Goal: Task Accomplishment & Management: Complete application form

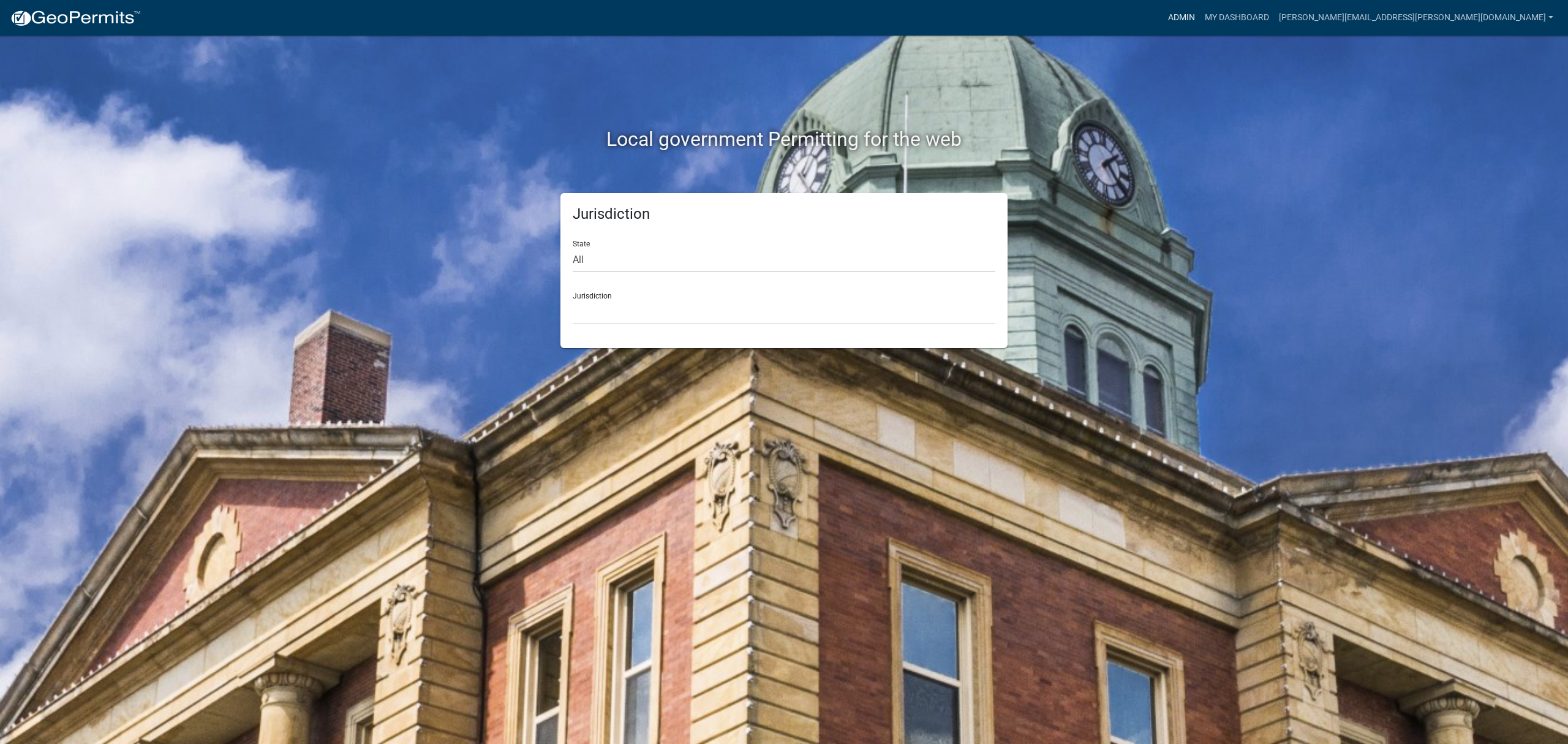
click at [1200, 10] on link "Admin" at bounding box center [1182, 18] width 37 height 23
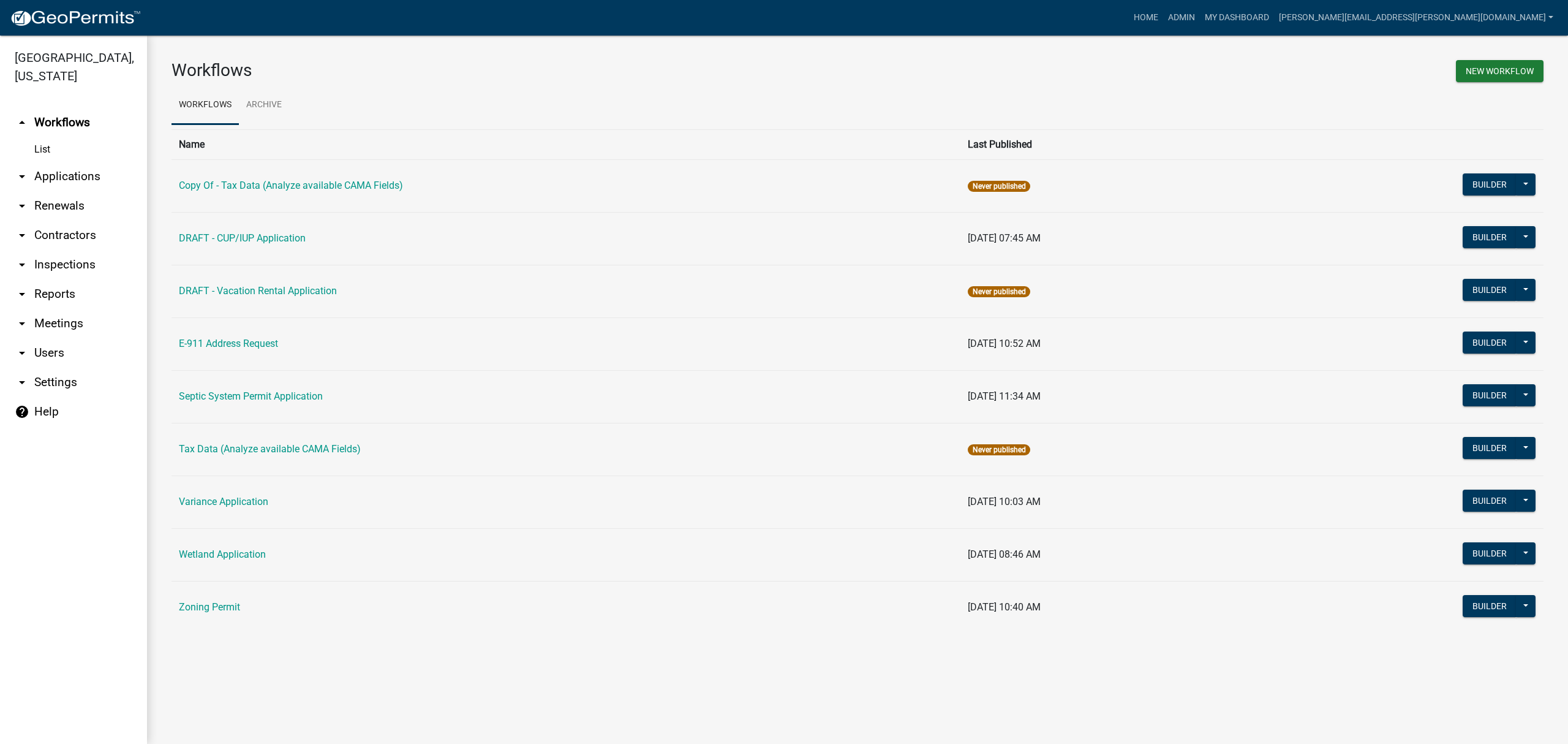
click at [40, 179] on link "arrow_drop_down Applications" at bounding box center [73, 176] width 147 height 29
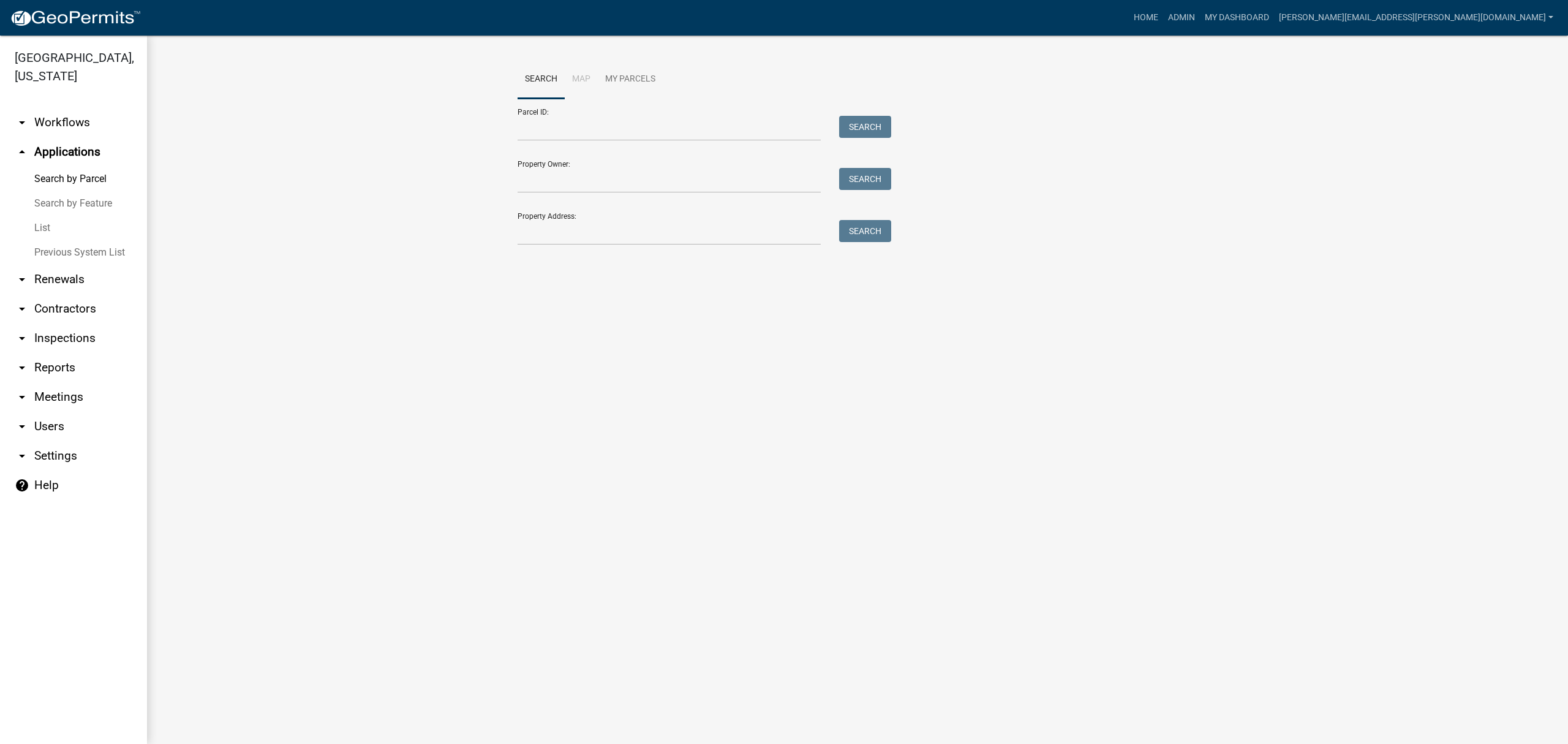
click at [39, 233] on link "List" at bounding box center [73, 229] width 147 height 25
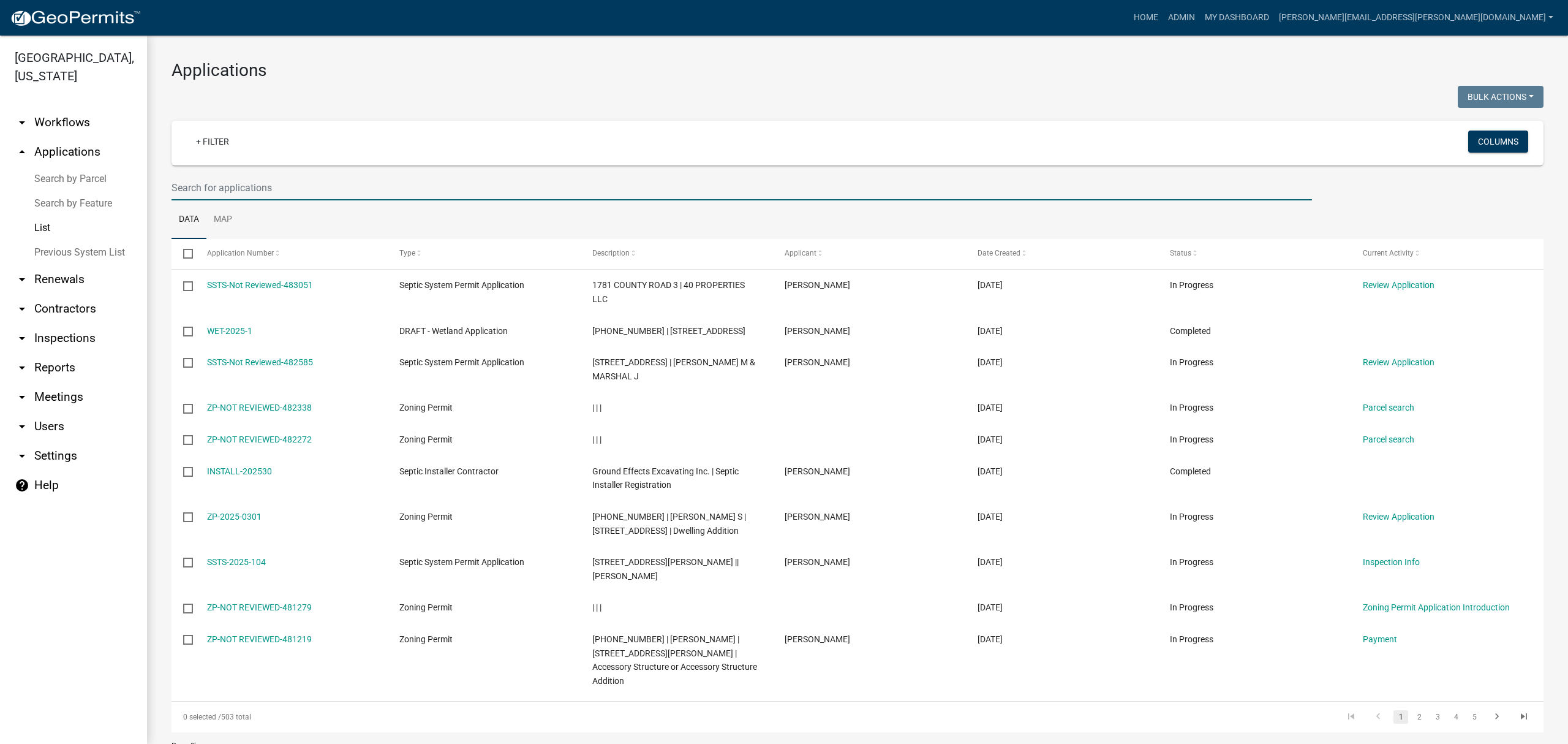
click at [266, 194] on input "text" at bounding box center [742, 188] width 1140 height 25
type input "wolter"
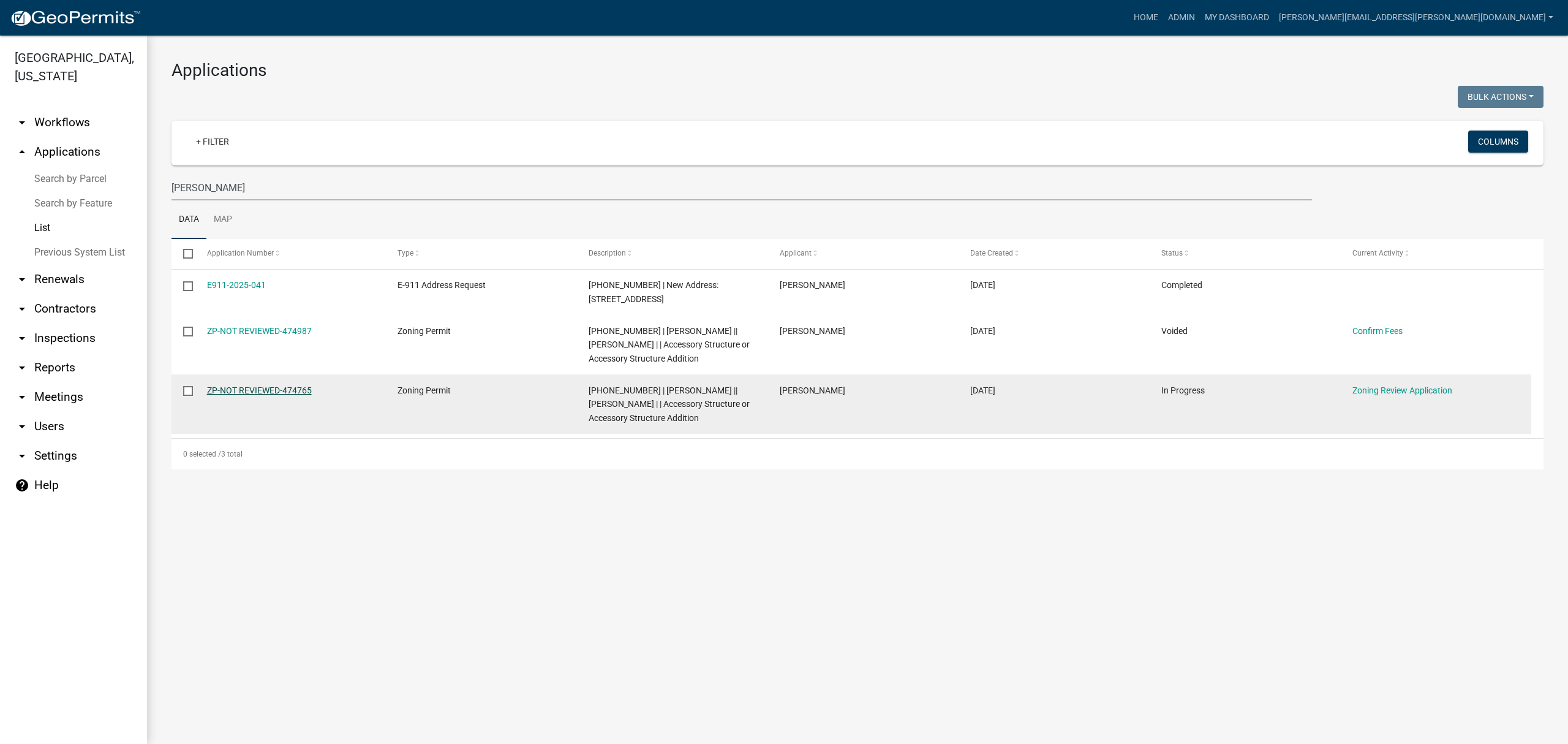
click at [280, 385] on link "ZP-NOT REVIEWED-474765" at bounding box center [259, 390] width 104 height 10
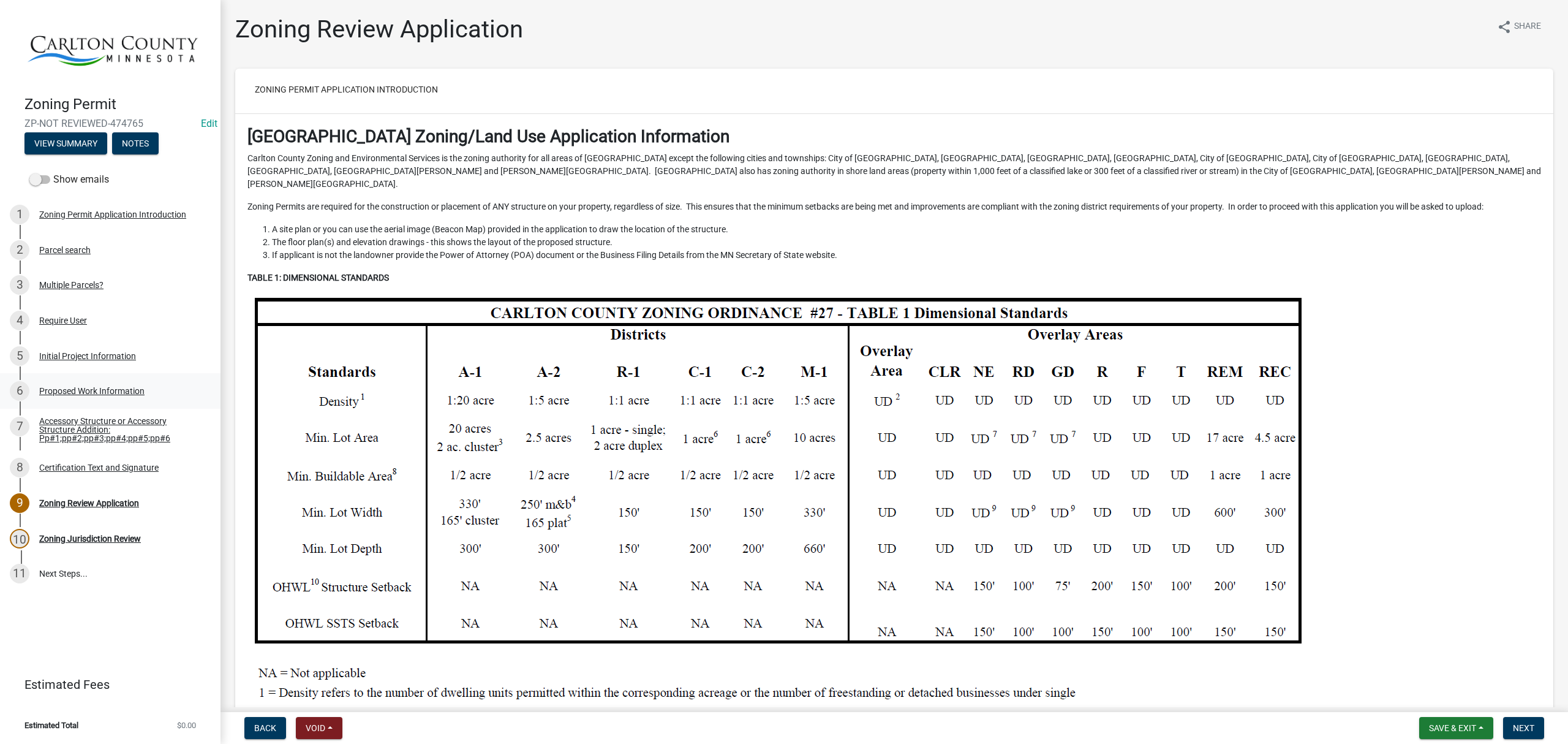
click at [84, 391] on div "Proposed Work Information" at bounding box center [91, 391] width 105 height 9
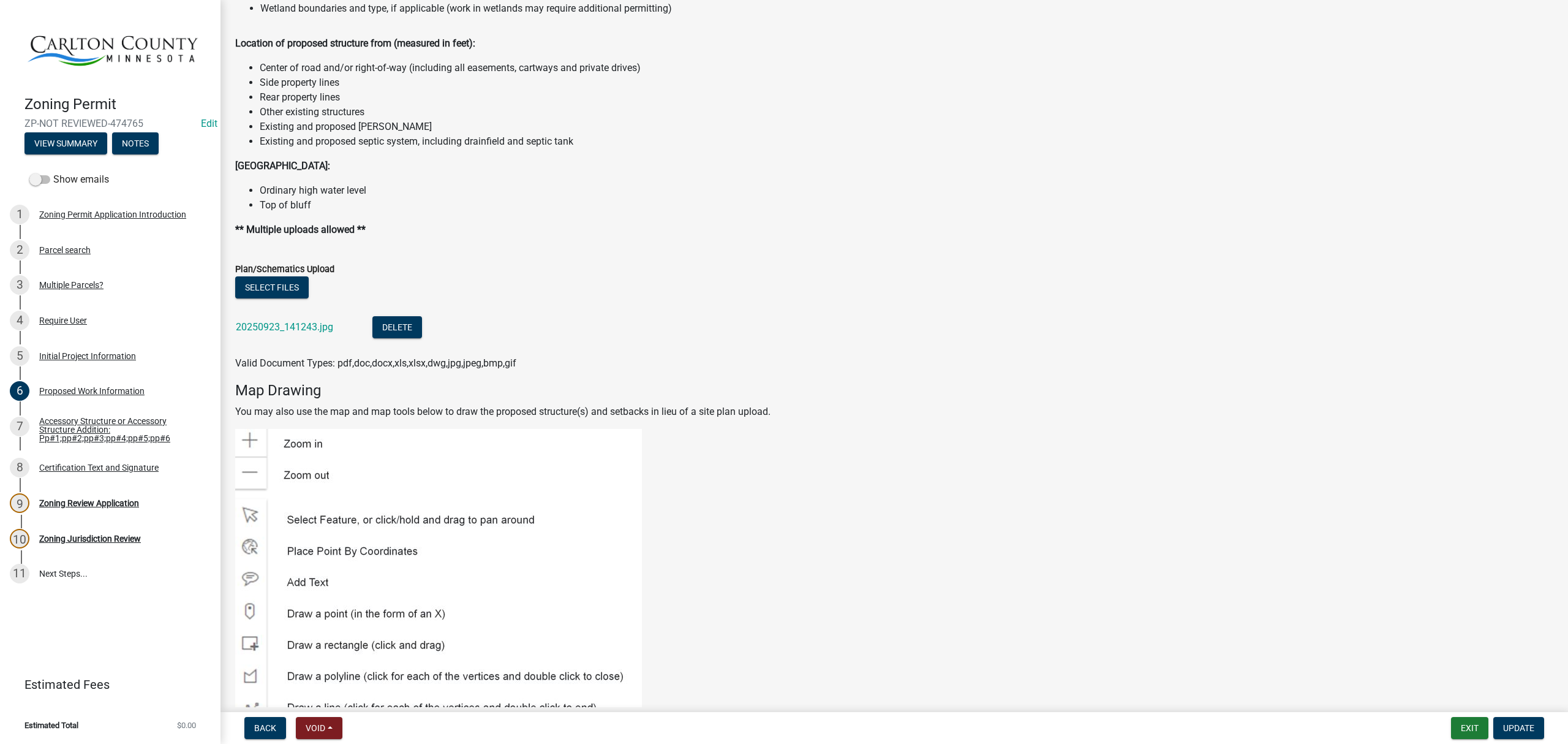
scroll to position [1471, 0]
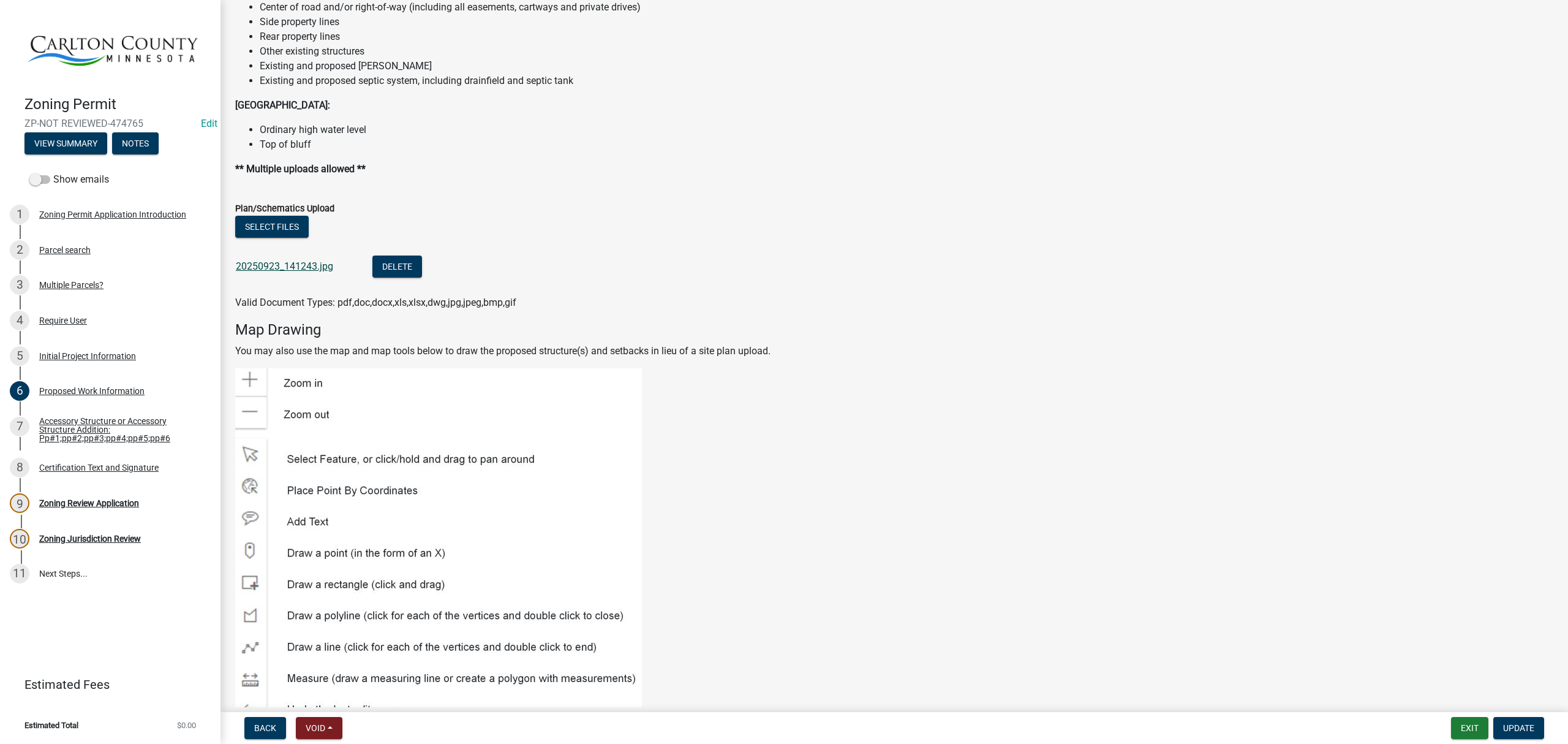
click at [285, 264] on link "20250923_141243.jpg" at bounding box center [284, 266] width 97 height 12
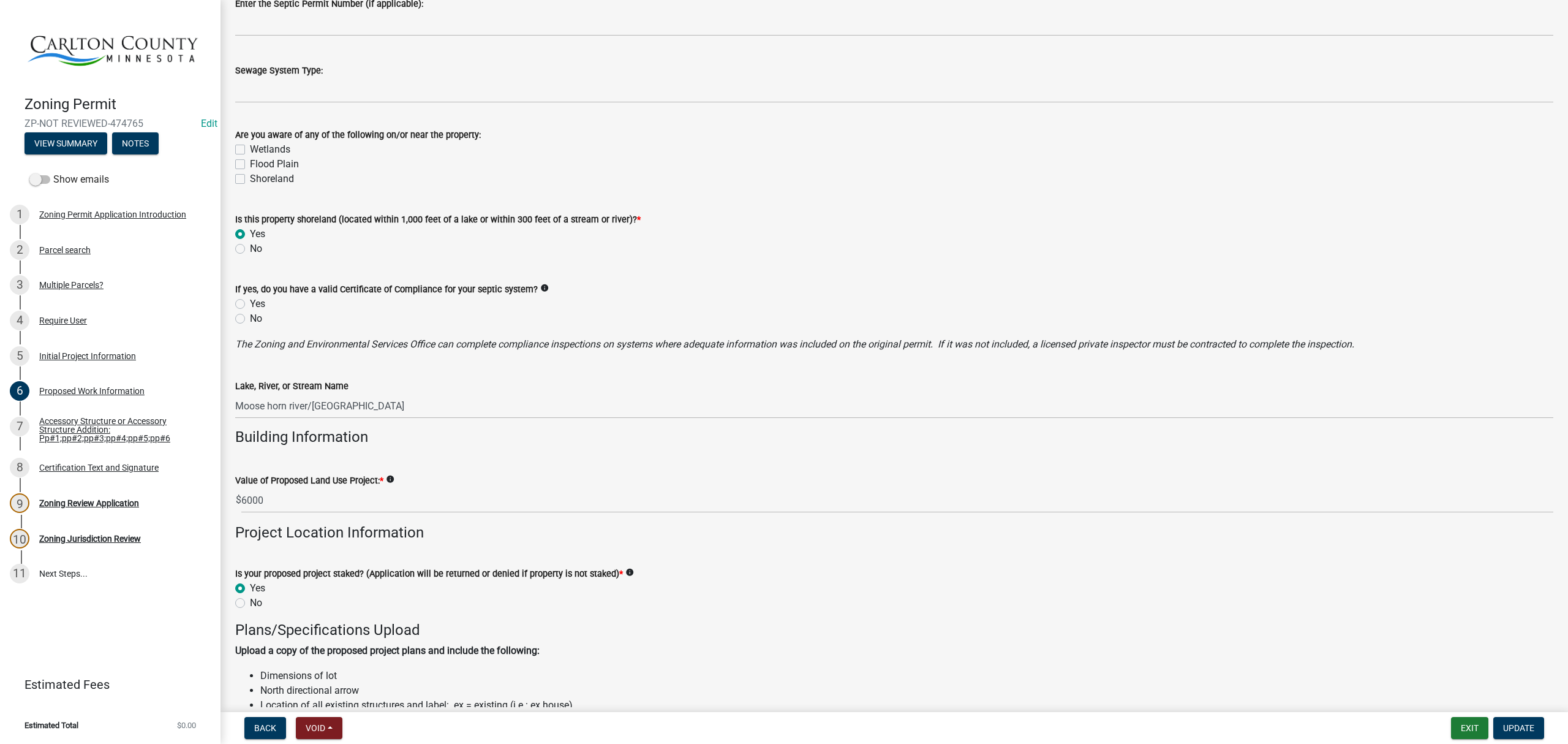
scroll to position [654, 0]
click at [131, 540] on div "Zoning Jurisdiction Review" at bounding box center [89, 539] width 102 height 9
click at [113, 538] on div "Zoning Jurisdiction Review" at bounding box center [89, 539] width 102 height 9
click at [132, 463] on div "Certification Text and Signature" at bounding box center [98, 468] width 120 height 9
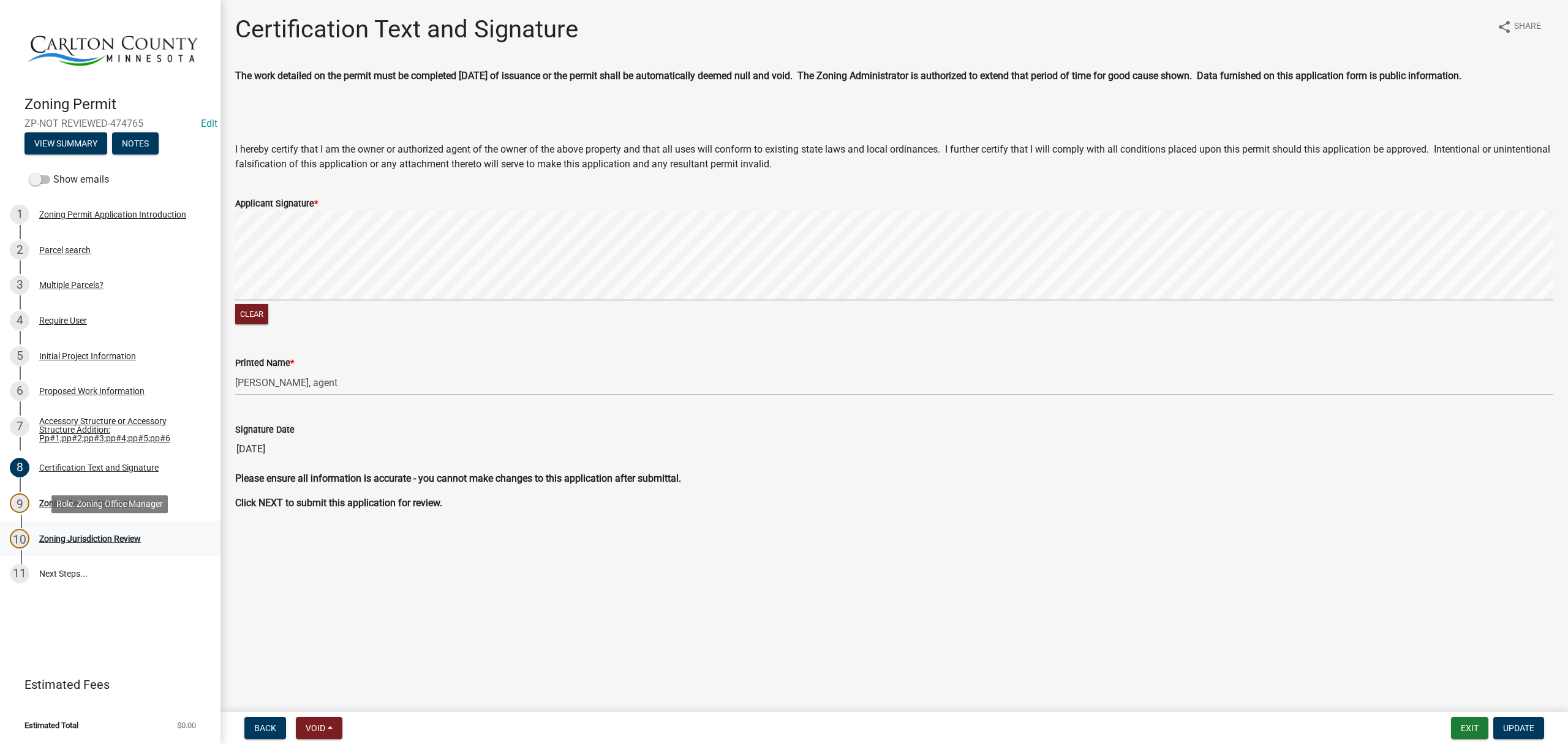
click at [84, 534] on div "Zoning Jurisdiction Review" at bounding box center [89, 539] width 102 height 9
click at [86, 499] on div "Zoning Review Application" at bounding box center [89, 503] width 100 height 9
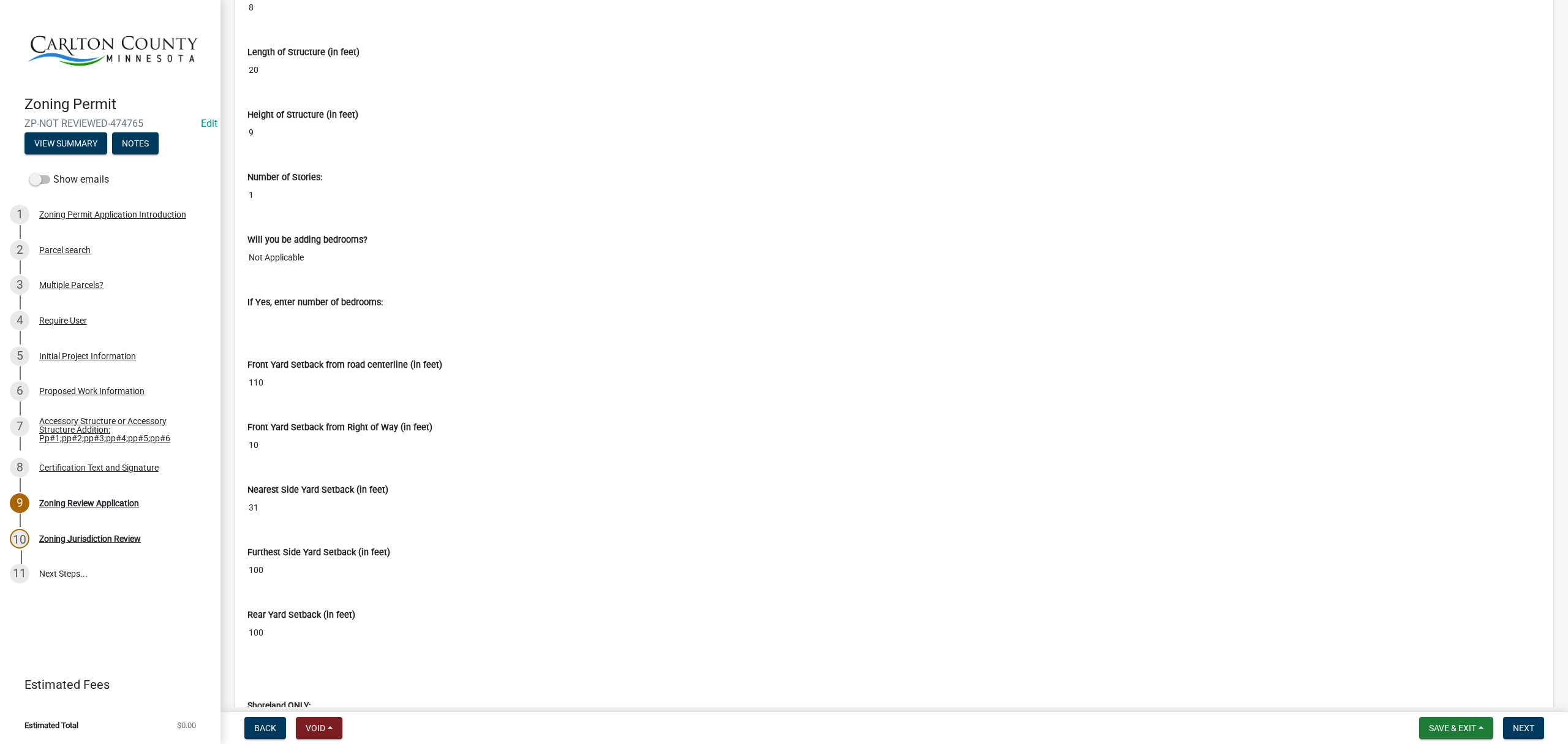
scroll to position [8254, 0]
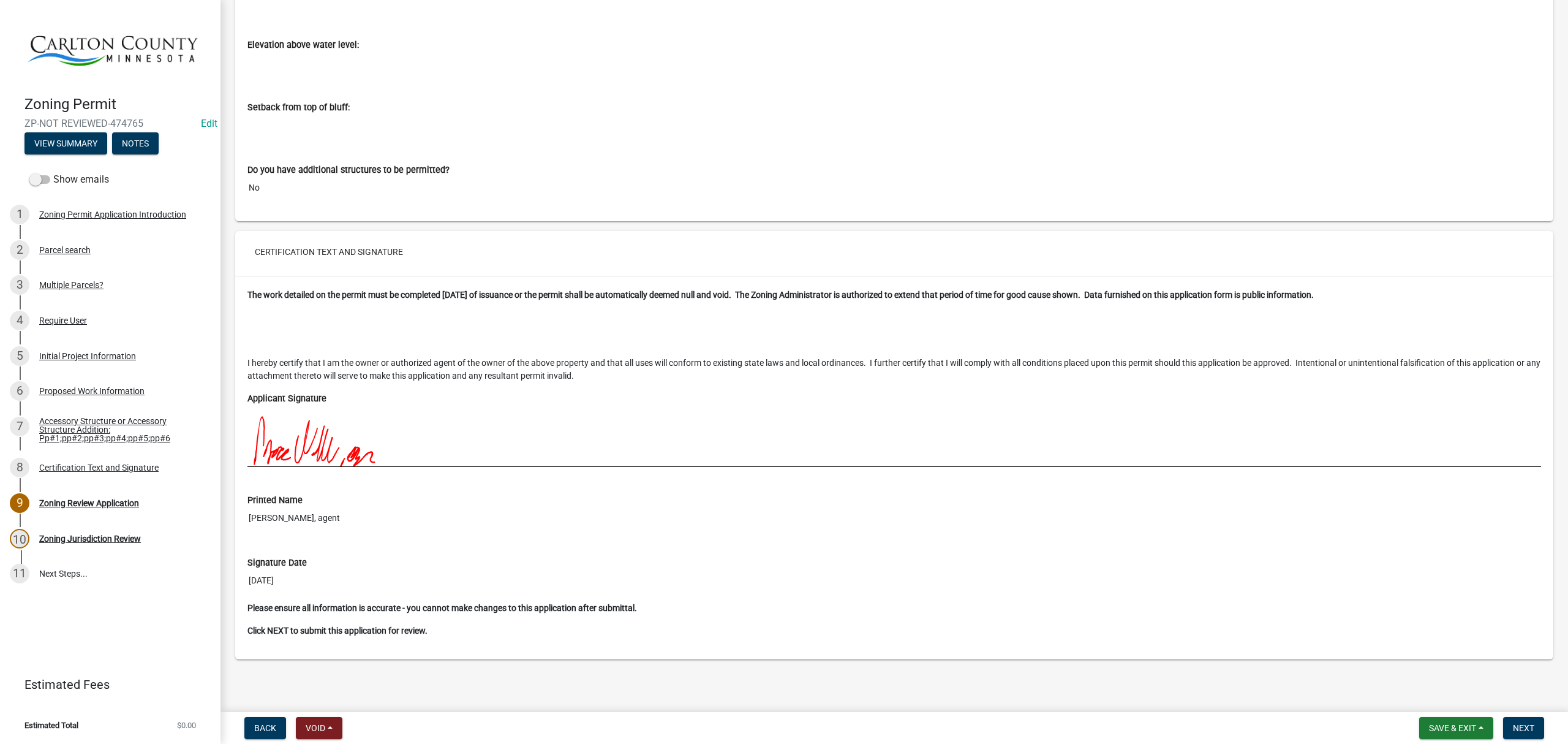
click at [1466, 448] on div at bounding box center [894, 435] width 1294 height 61
click at [1524, 729] on span "Next" at bounding box center [1524, 727] width 21 height 10
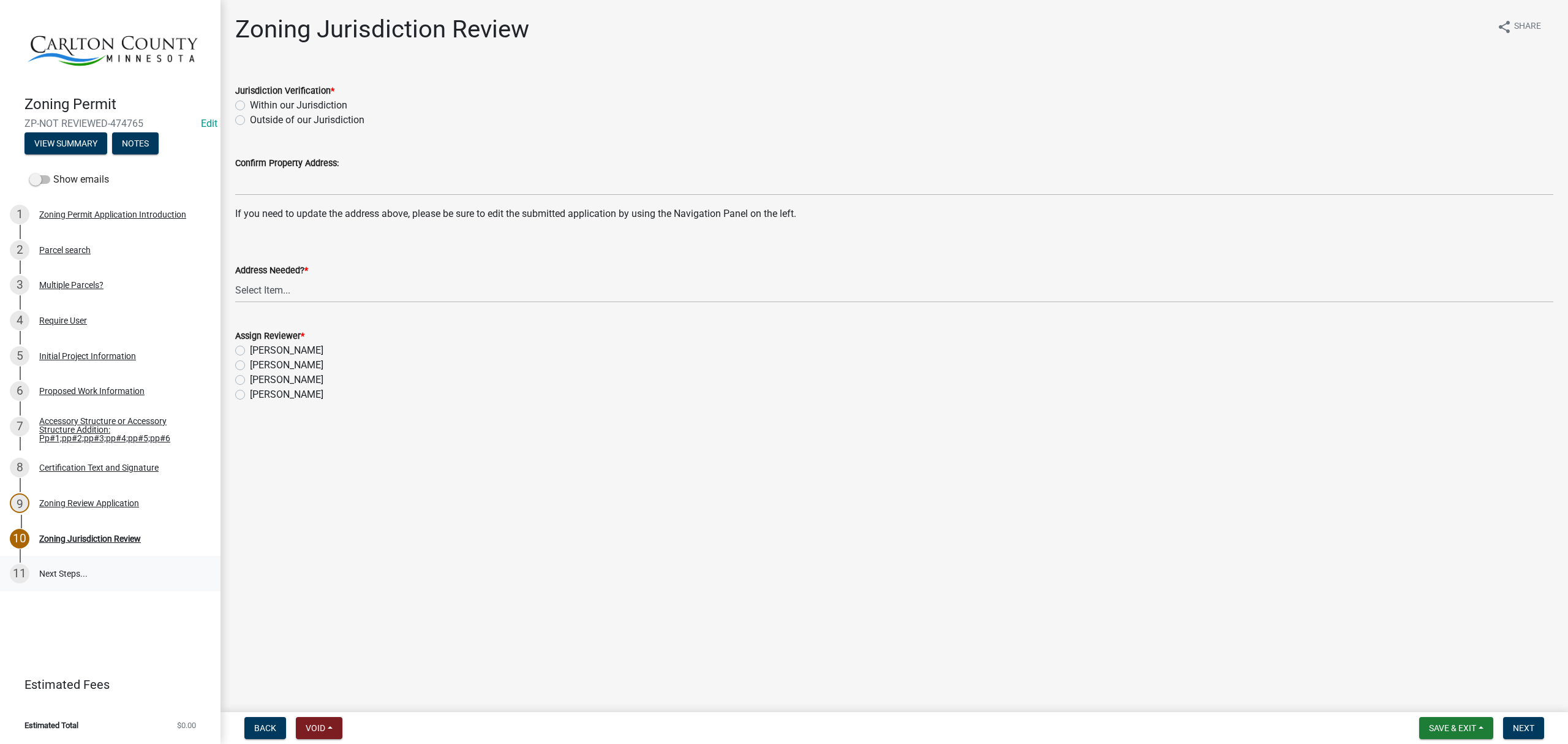
click at [65, 578] on link "11 Next Steps..." at bounding box center [110, 574] width 220 height 35
click at [84, 355] on div "Initial Project Information" at bounding box center [87, 356] width 97 height 9
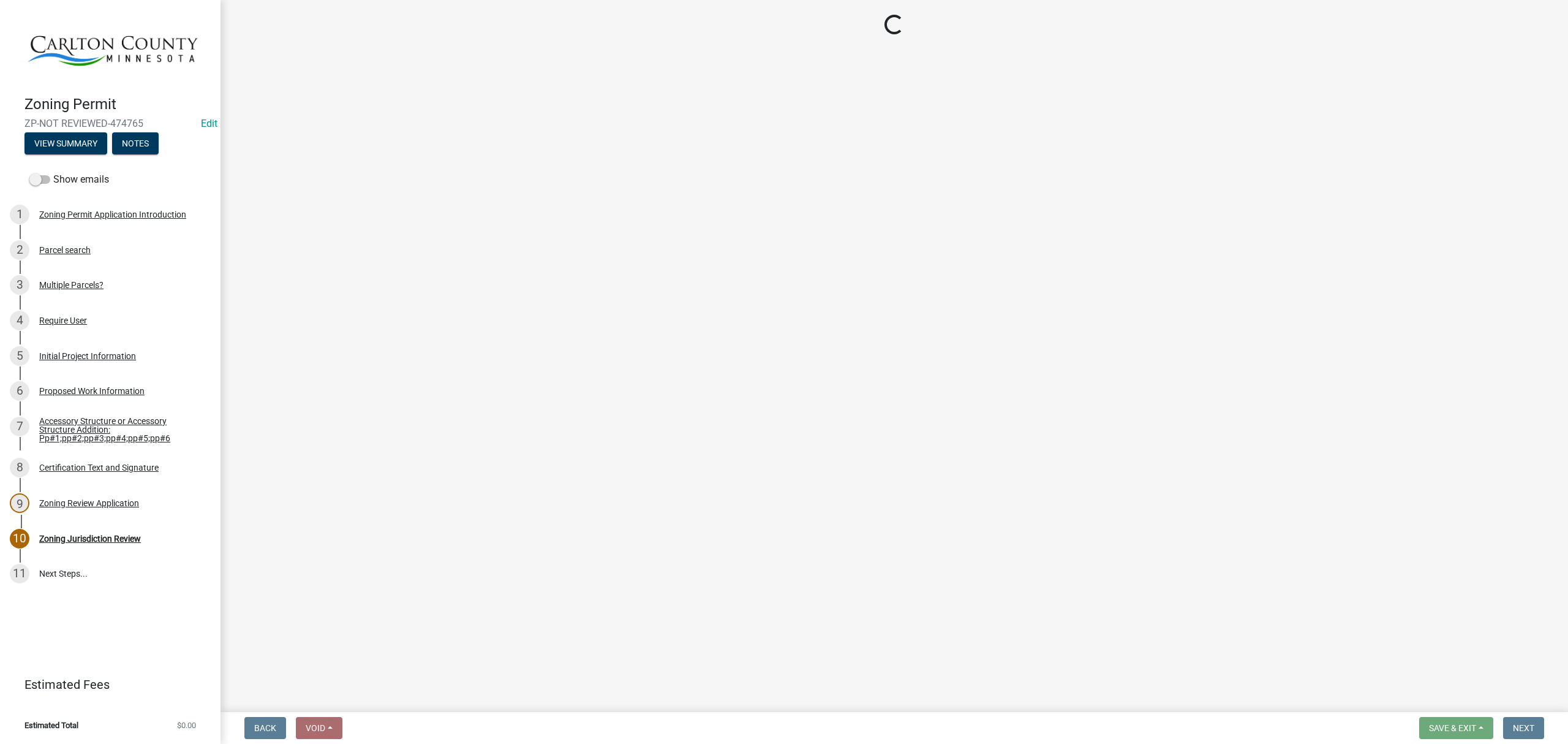
select select "33d21d3a-ebb3-419e-8315-ef7213d04586"
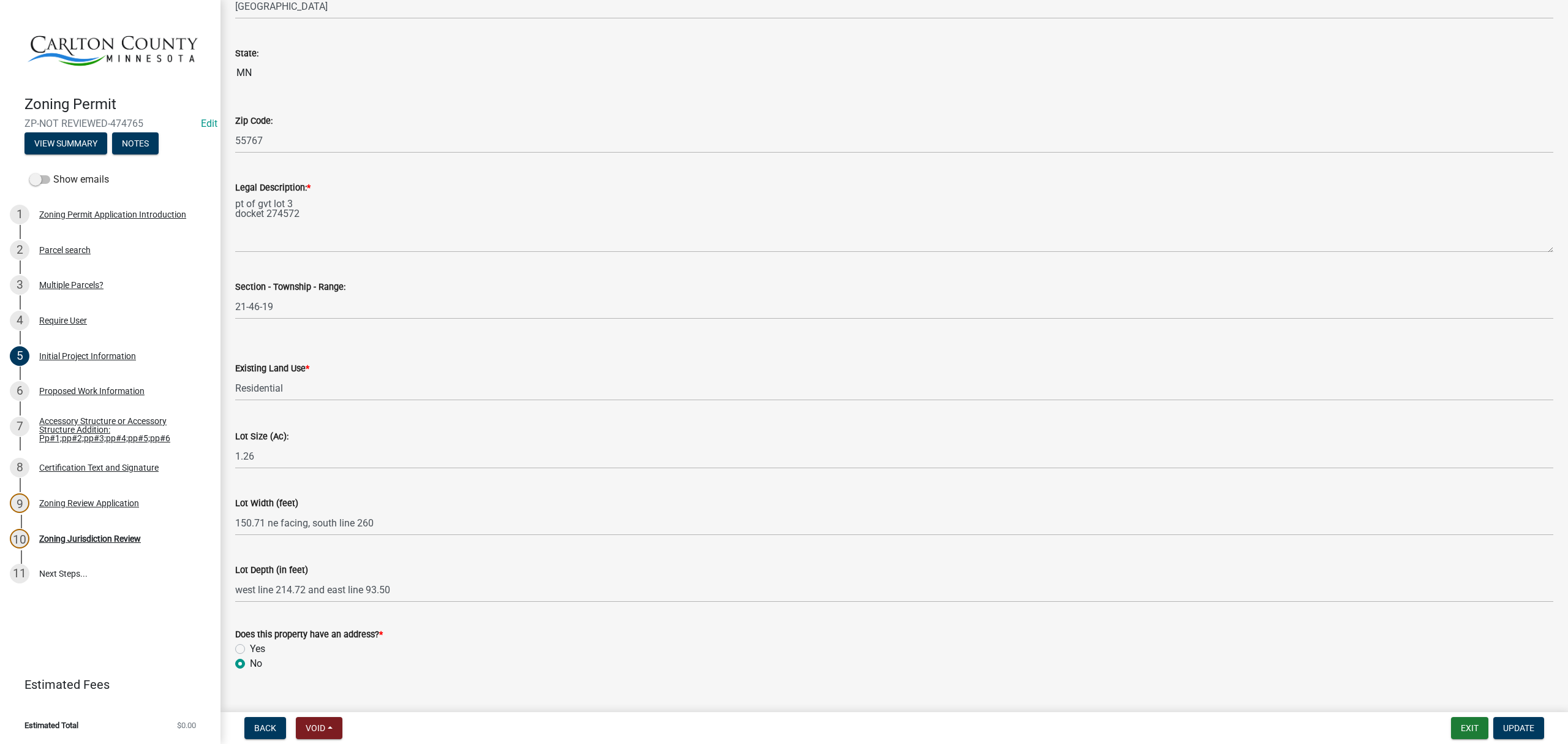
scroll to position [1385, 0]
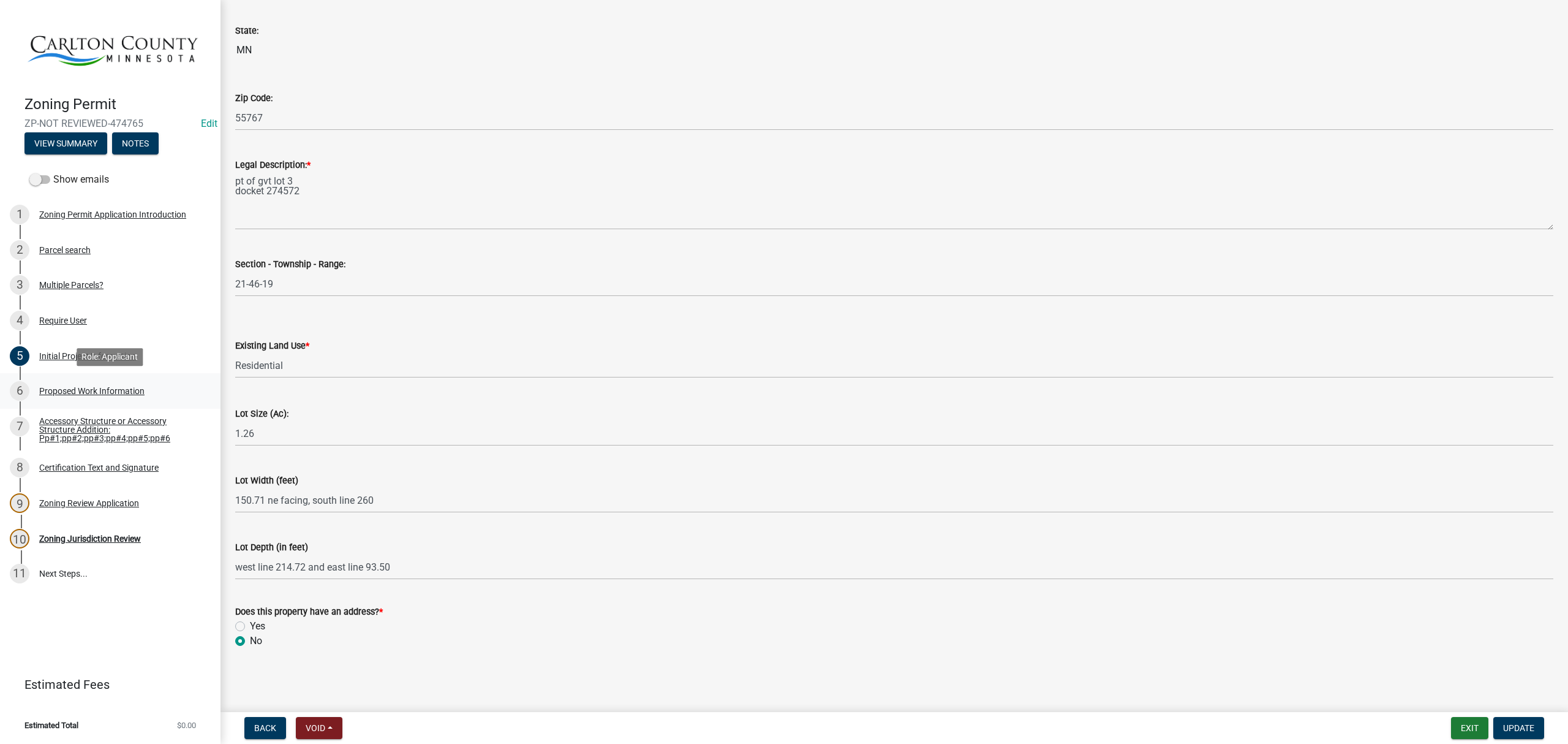
click at [96, 392] on div "Proposed Work Information" at bounding box center [91, 391] width 105 height 9
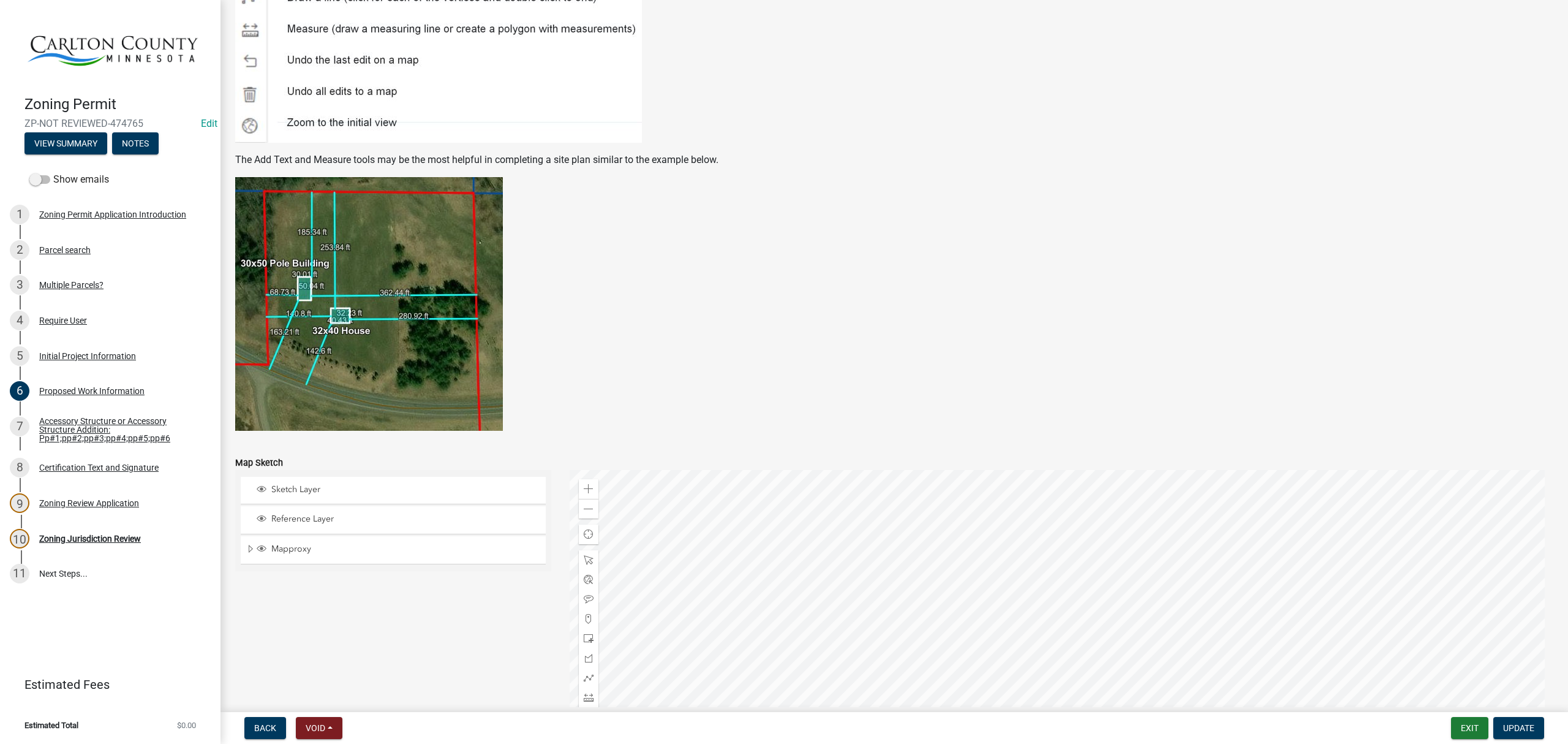
scroll to position [2248, 0]
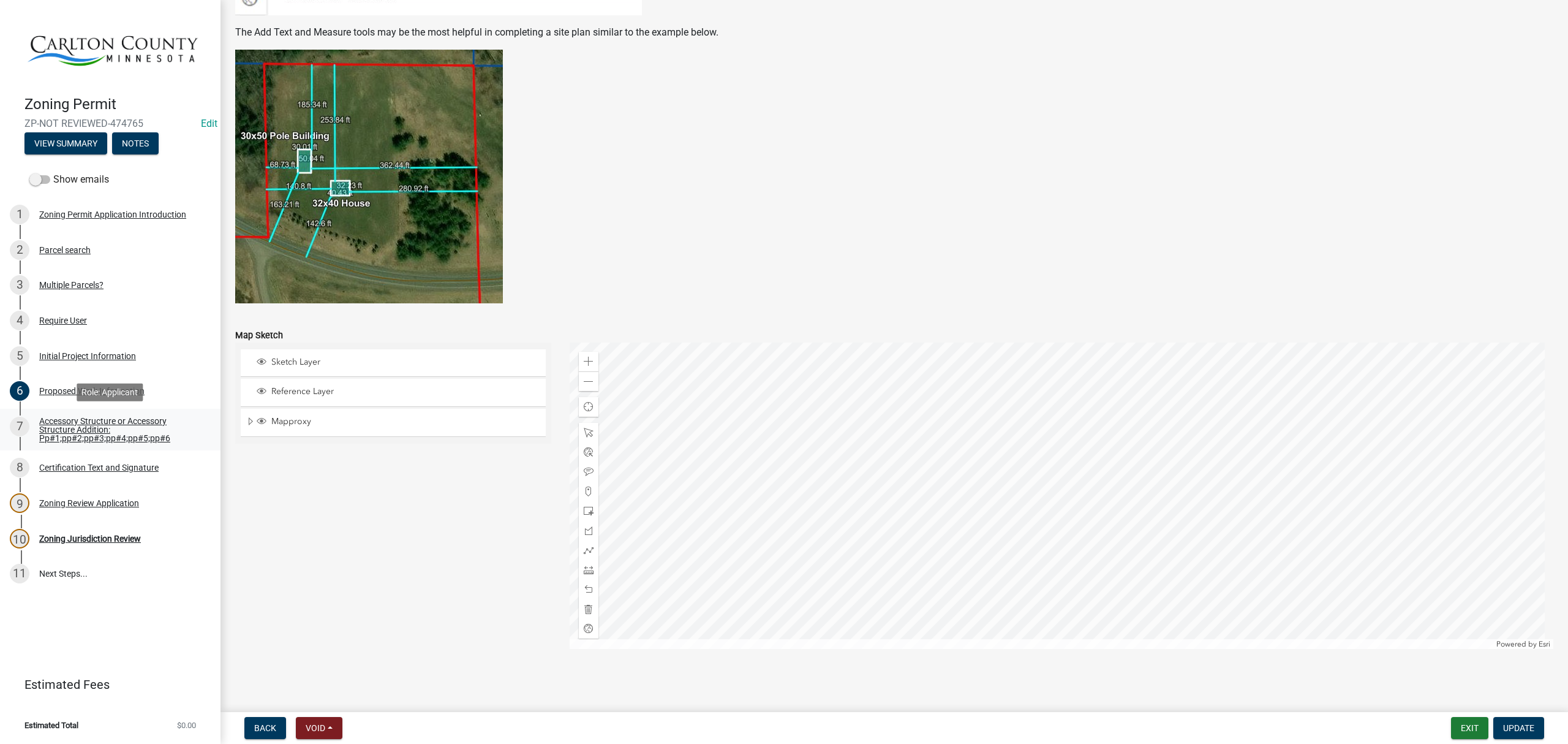
click at [76, 440] on div "Accessory Structure or Accessory Structure Addition: Pp#1;pp#2;pp#3;pp#4;pp#5;p…" at bounding box center [120, 429] width 162 height 26
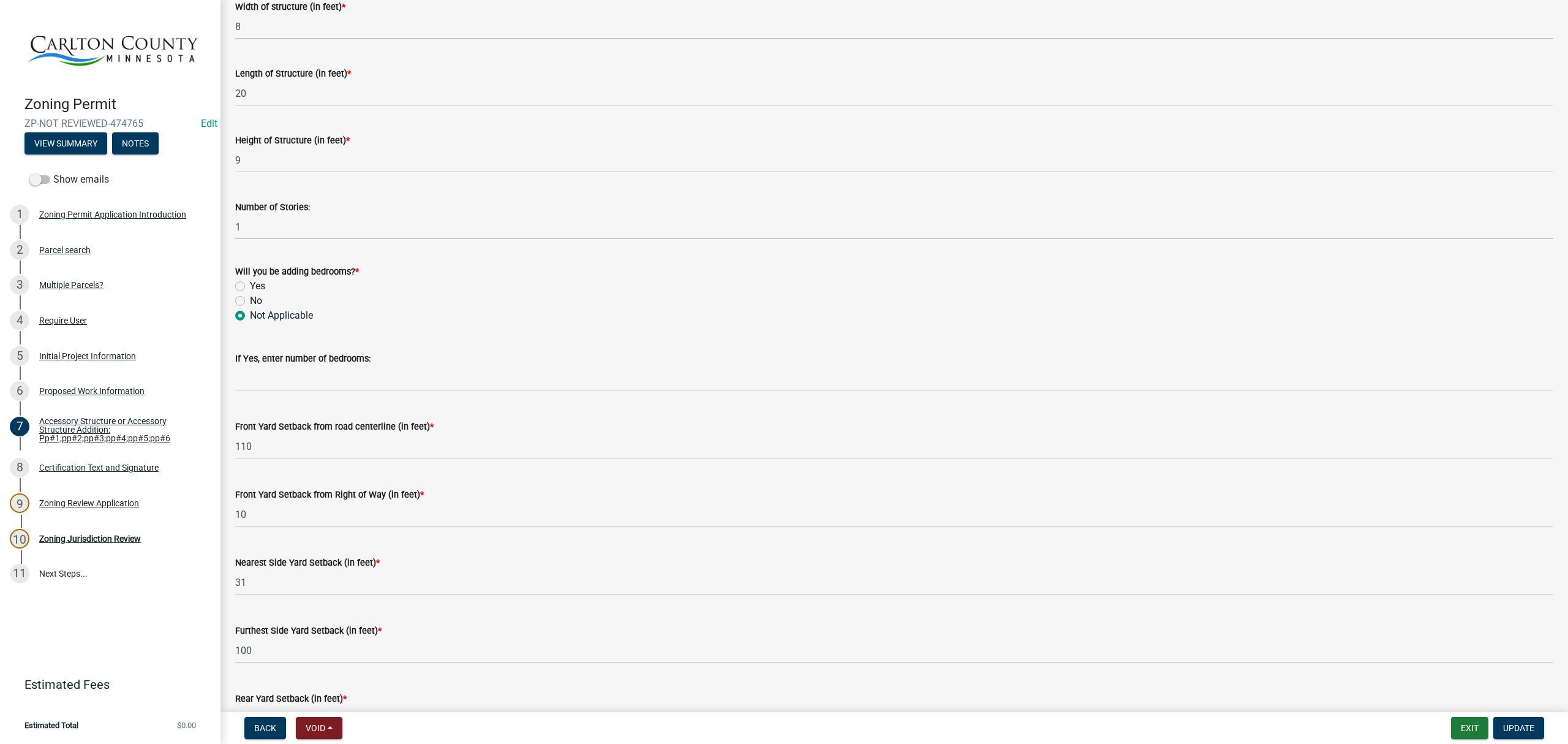
scroll to position [997, 0]
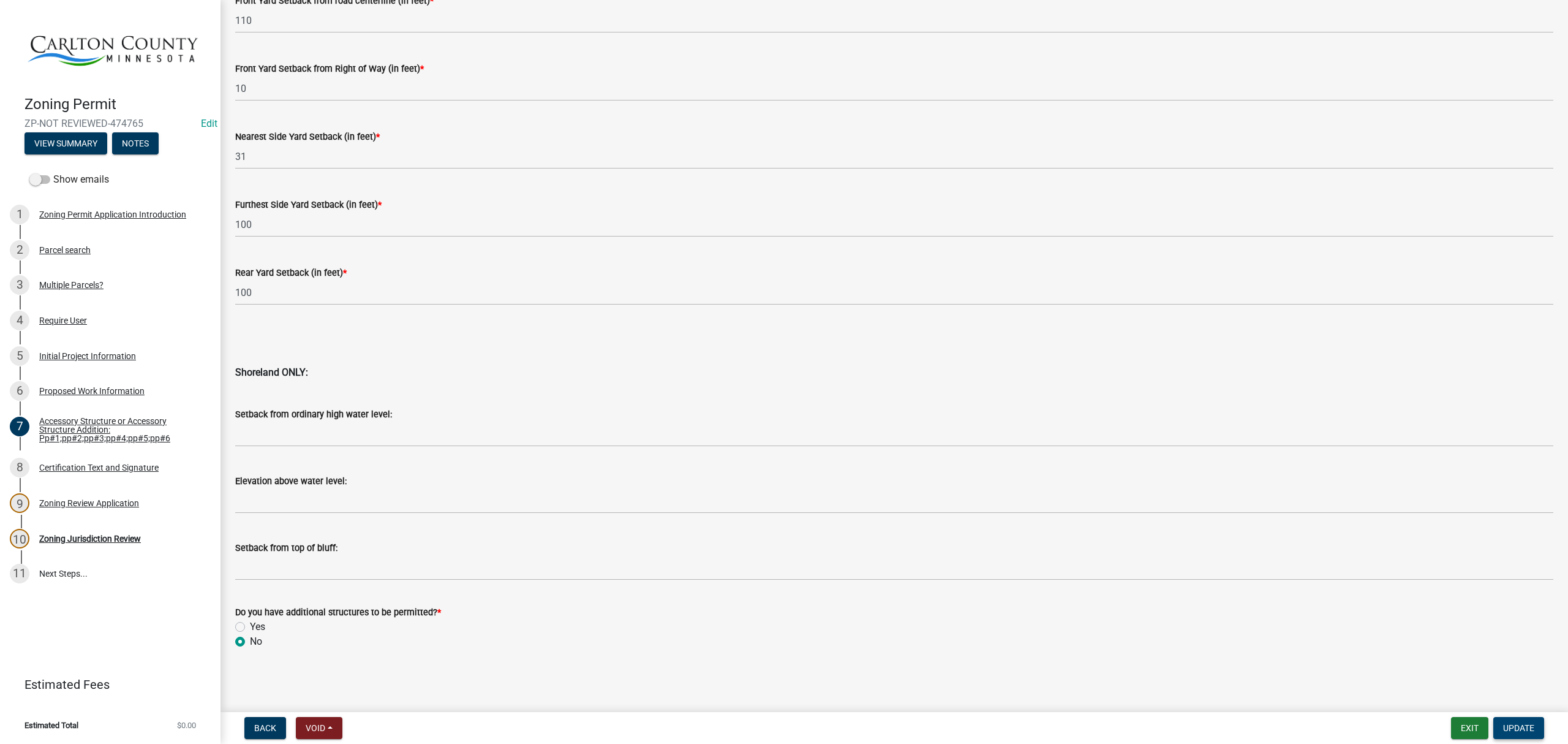
click at [1508, 726] on span "Update" at bounding box center [1518, 727] width 31 height 10
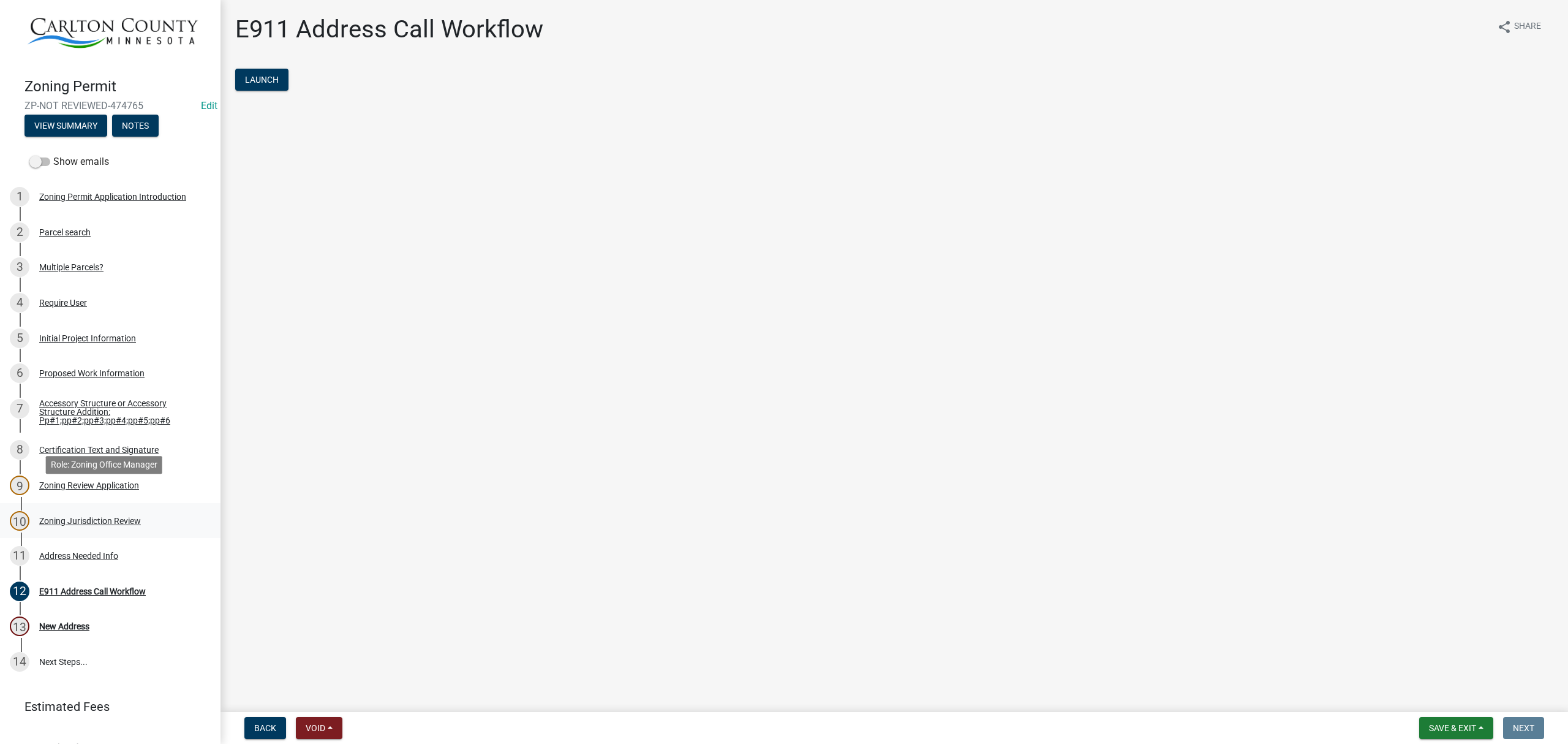
scroll to position [35, 0]
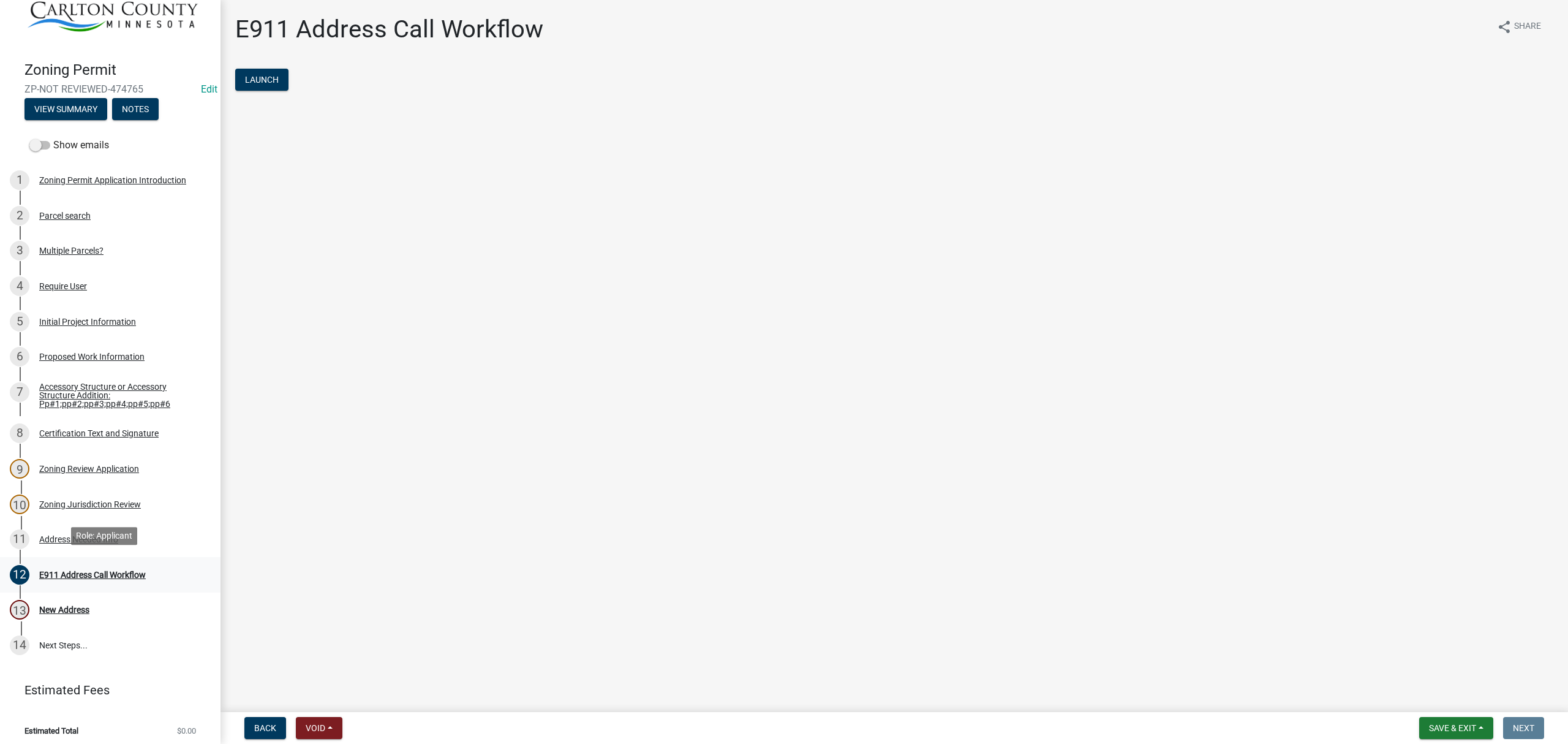
click at [70, 572] on div "E911 Address Call Workflow" at bounding box center [92, 575] width 106 height 9
click at [87, 535] on div "Address Needed Info" at bounding box center [78, 539] width 79 height 9
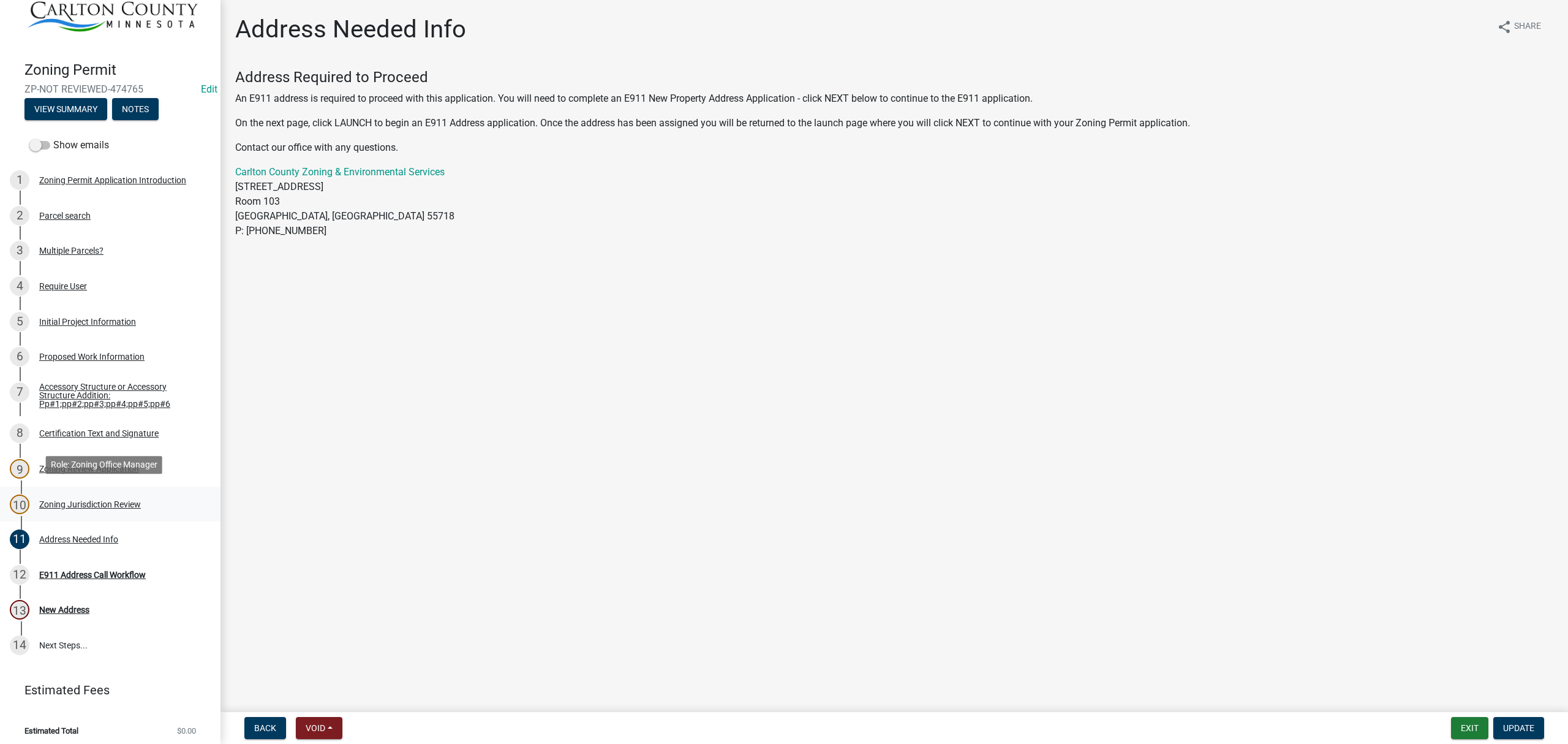
click at [102, 500] on div "Zoning Jurisdiction Review" at bounding box center [89, 505] width 102 height 9
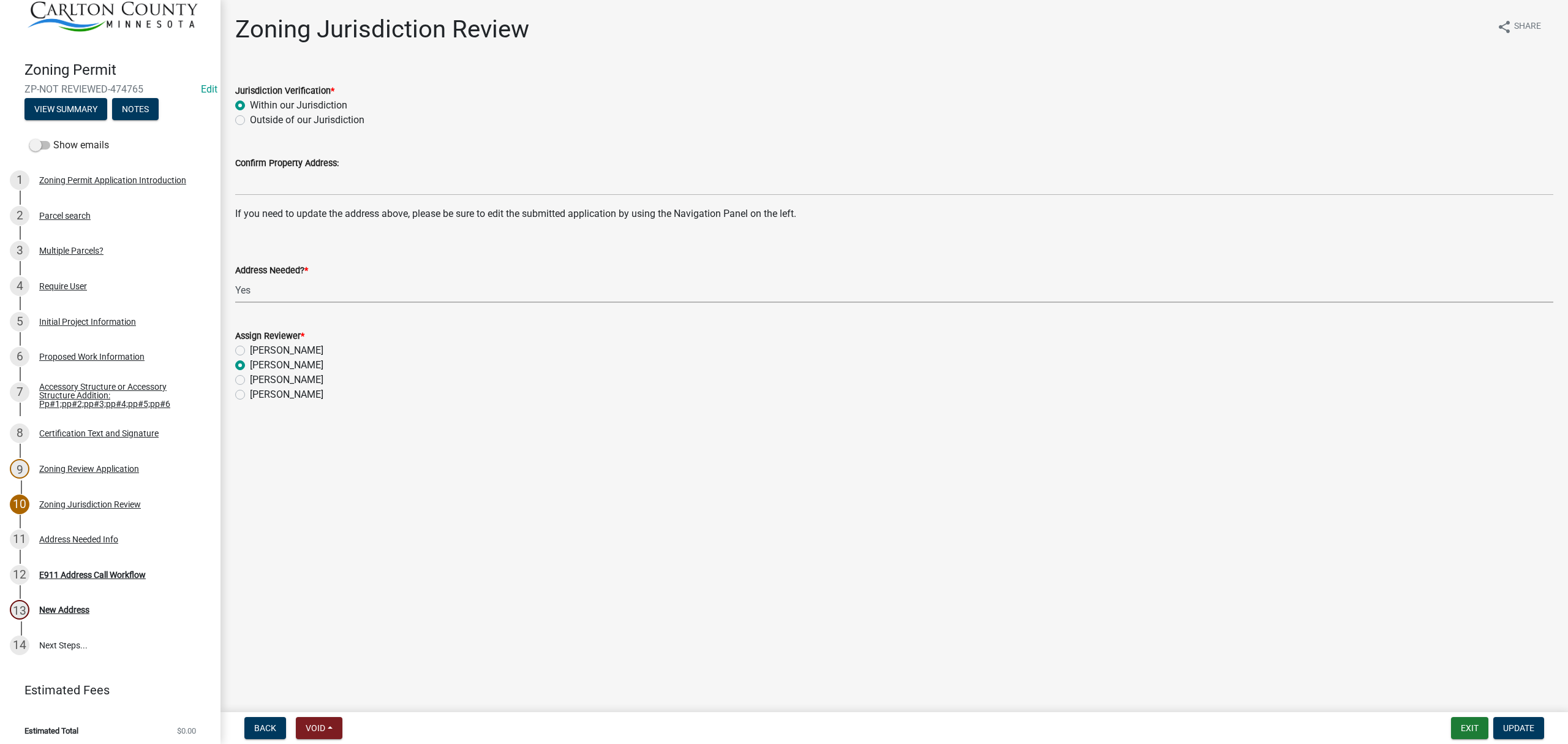
click at [258, 288] on select "Select Item... Yes No" at bounding box center [894, 290] width 1318 height 25
click at [236, 277] on select "Select Item... Yes No" at bounding box center [894, 290] width 1318 height 25
select select "aade736b-b8ba-42e5-ae4c-e00a265c1909"
click at [1515, 729] on span "Update" at bounding box center [1518, 727] width 31 height 10
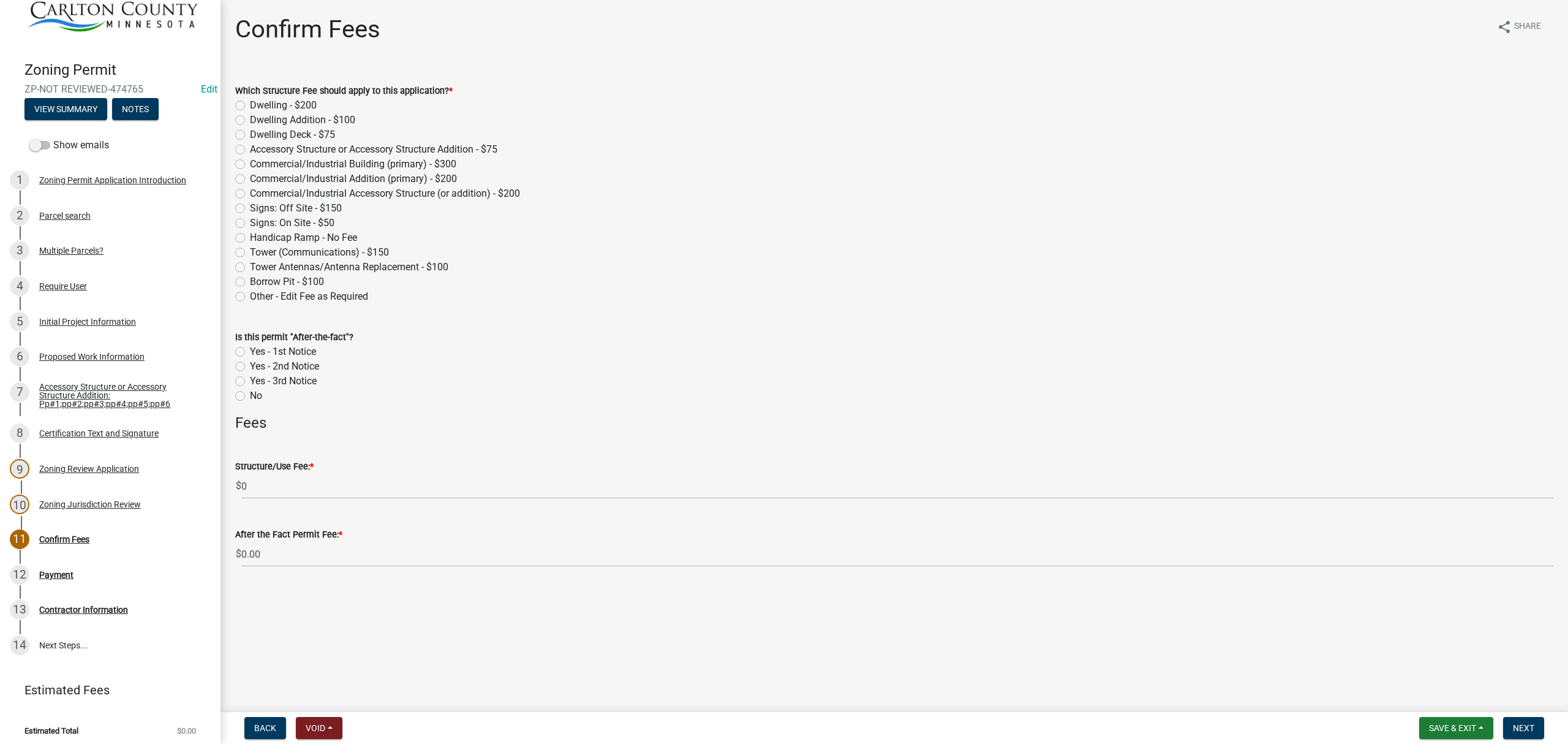
click at [250, 147] on label "Accessory Structure or Accessory Structure Addition - $75" at bounding box center [374, 150] width 248 height 15
click at [250, 147] on input "Accessory Structure or Accessory Structure Addition - $75" at bounding box center [253, 146] width 8 height 8
radio input "true"
click at [250, 399] on label "No" at bounding box center [256, 396] width 12 height 15
click at [250, 397] on input "No" at bounding box center [253, 392] width 8 height 8
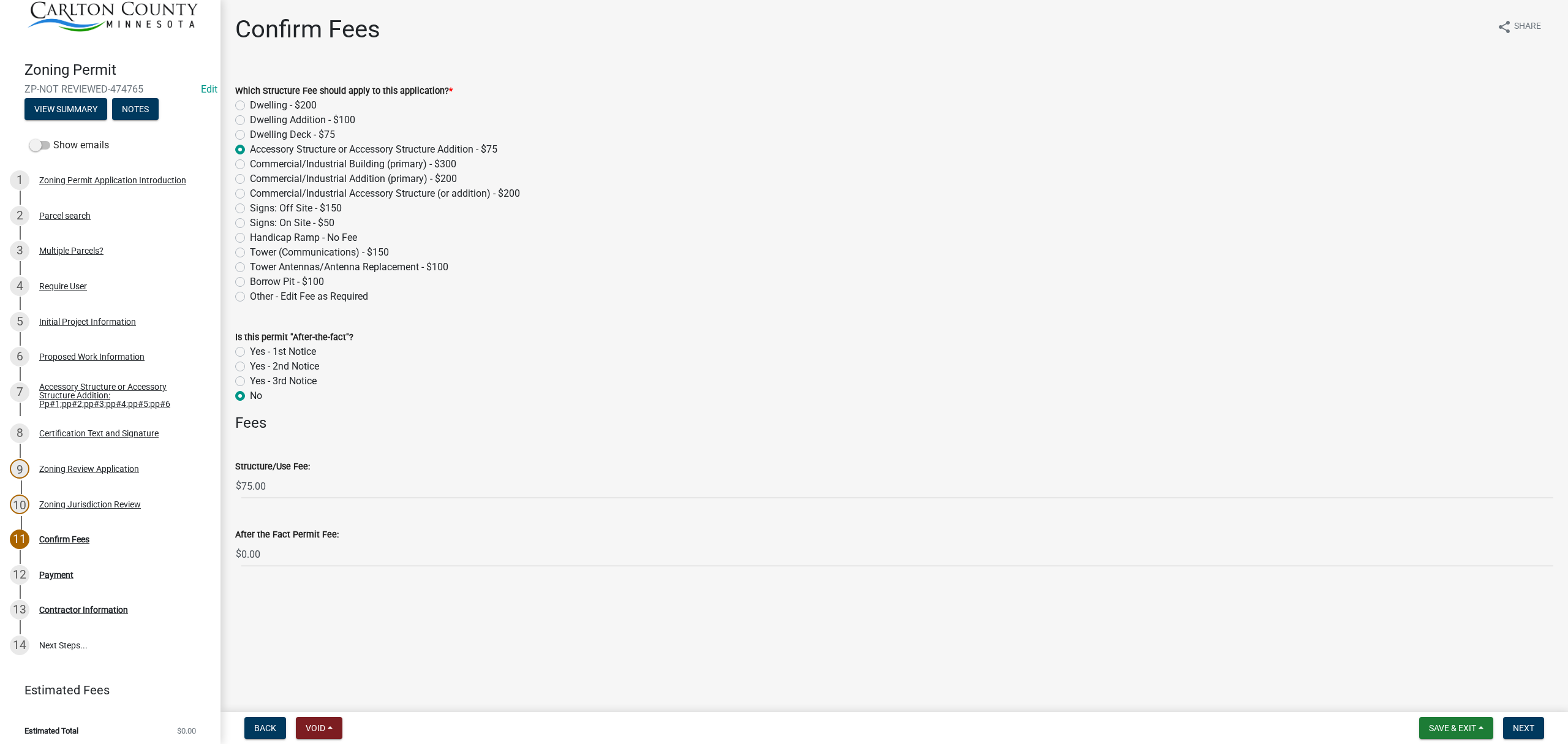
radio input "true"
click at [1523, 725] on span "Next" at bounding box center [1524, 727] width 21 height 10
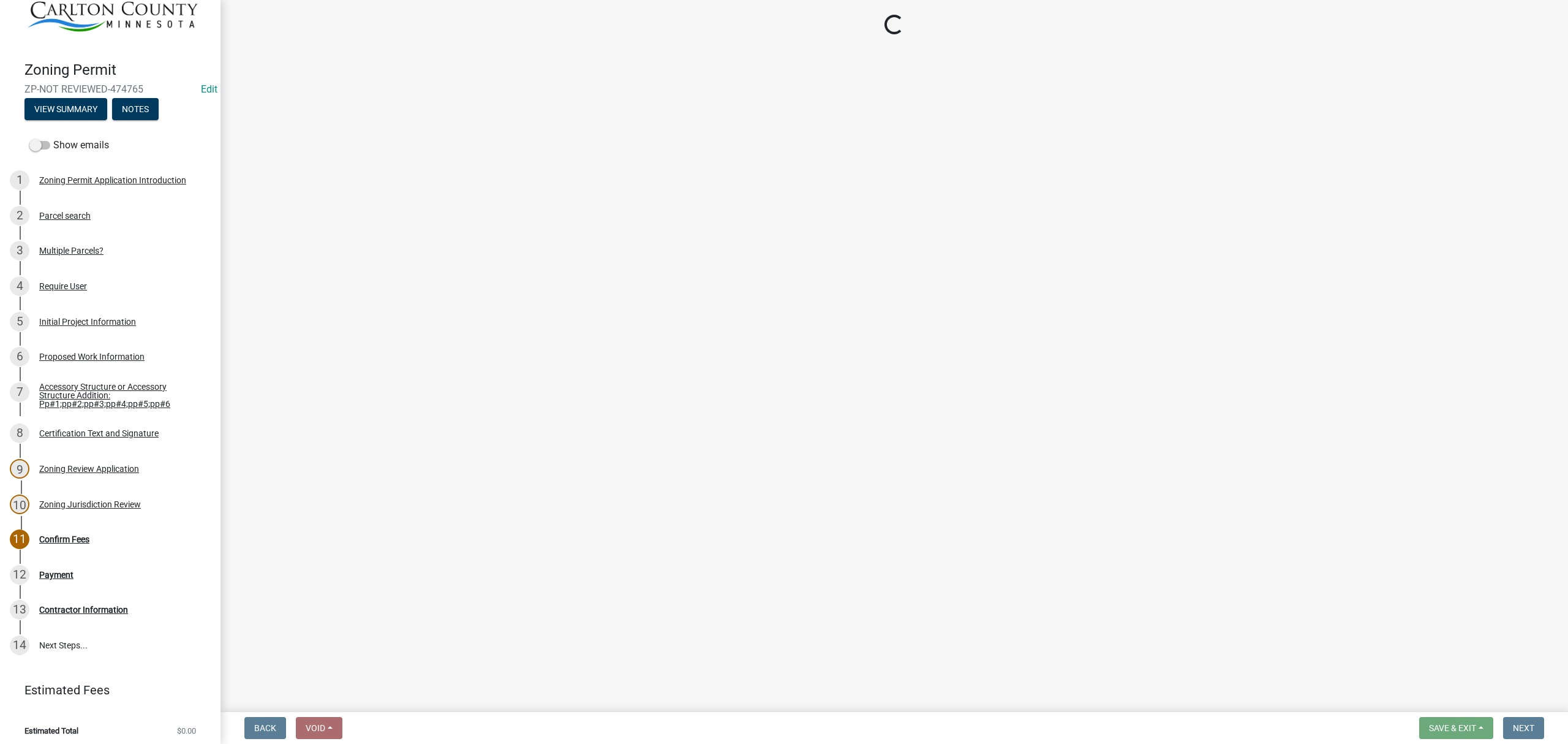
select select "3: 3"
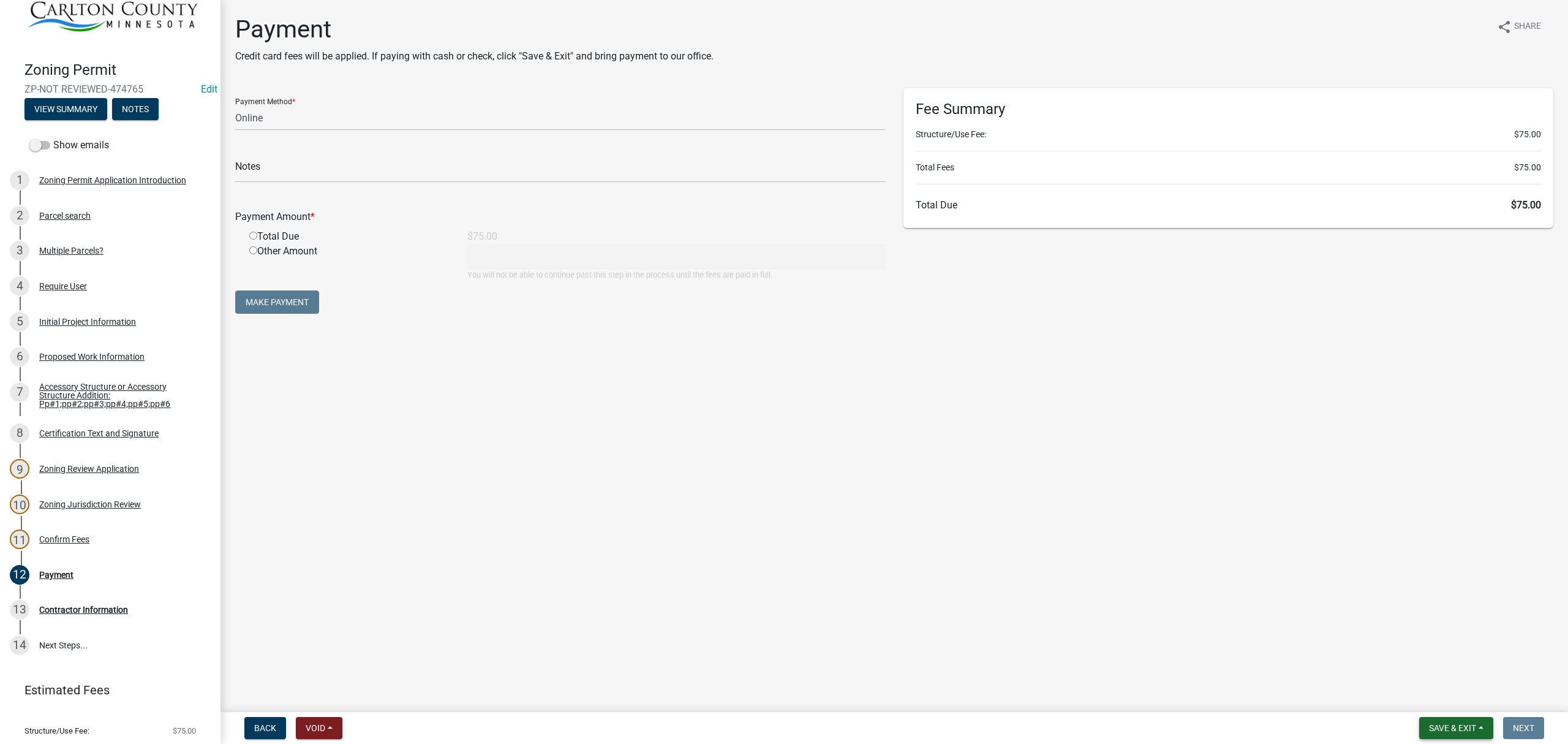
click at [1474, 726] on span "Save & Exit" at bounding box center [1452, 727] width 47 height 10
click at [1426, 690] on button "Save & Exit" at bounding box center [1444, 696] width 98 height 29
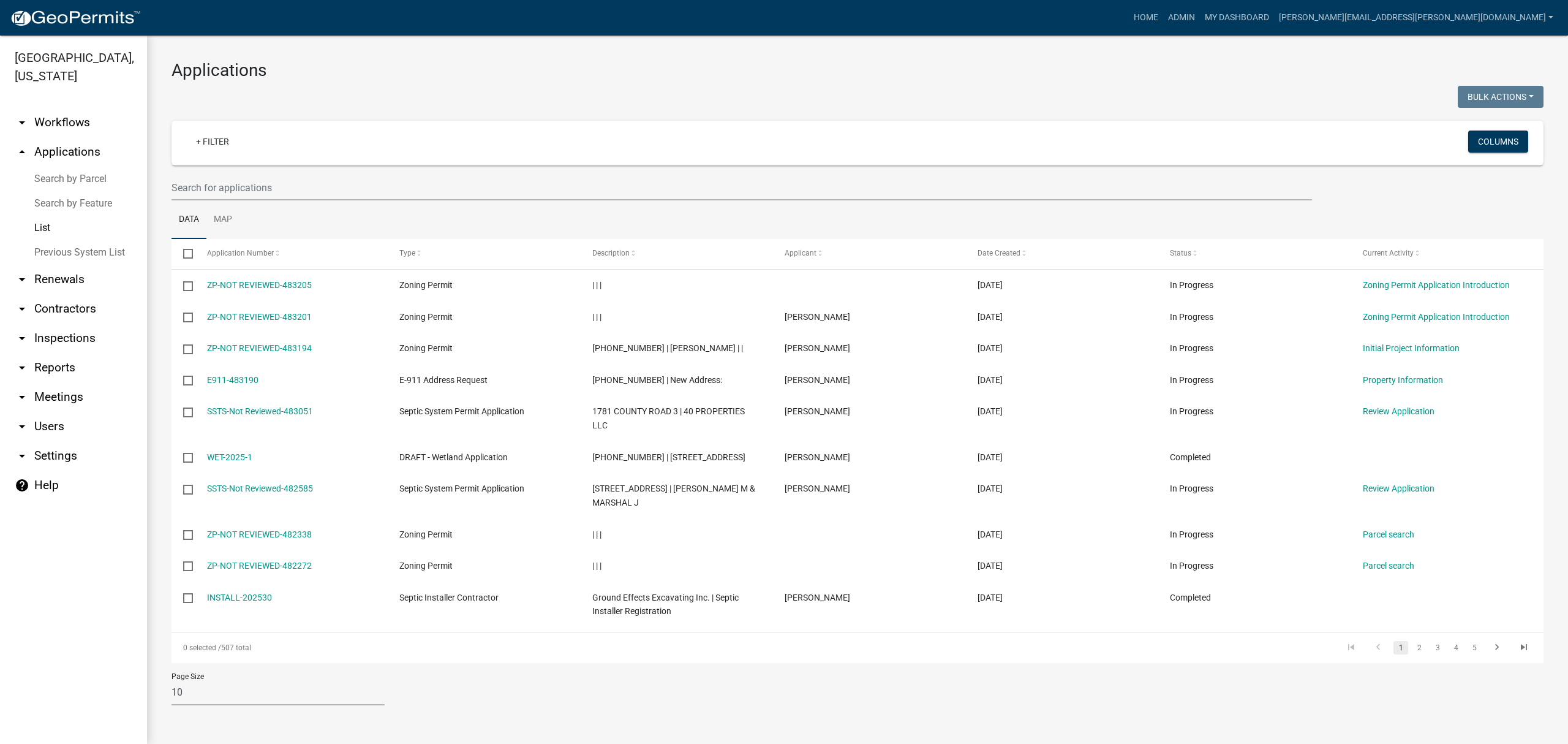
click at [1372, 100] on div "Bulk Actions Void Expire Lock Withdraw" at bounding box center [1205, 98] width 695 height 25
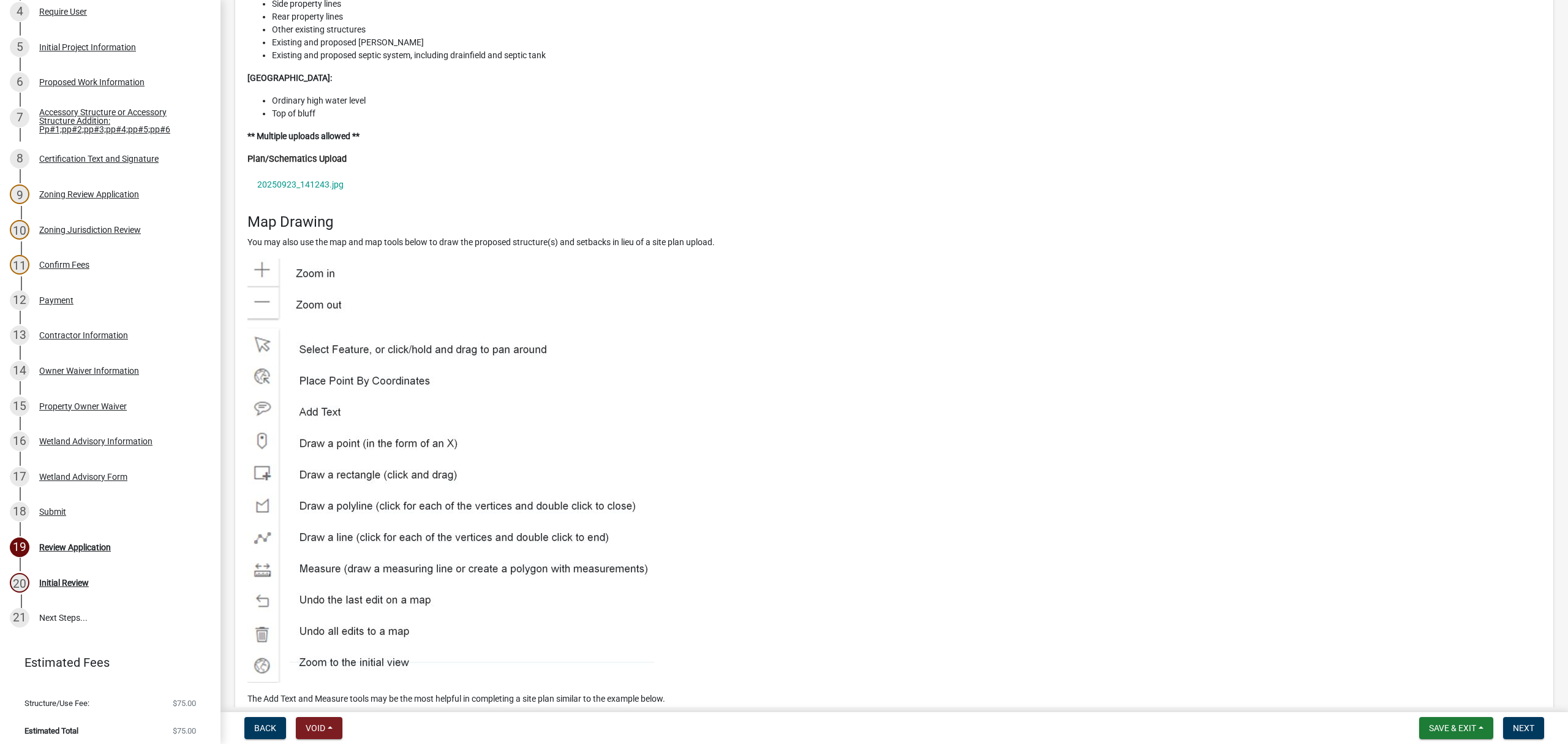
scroll to position [5757, 0]
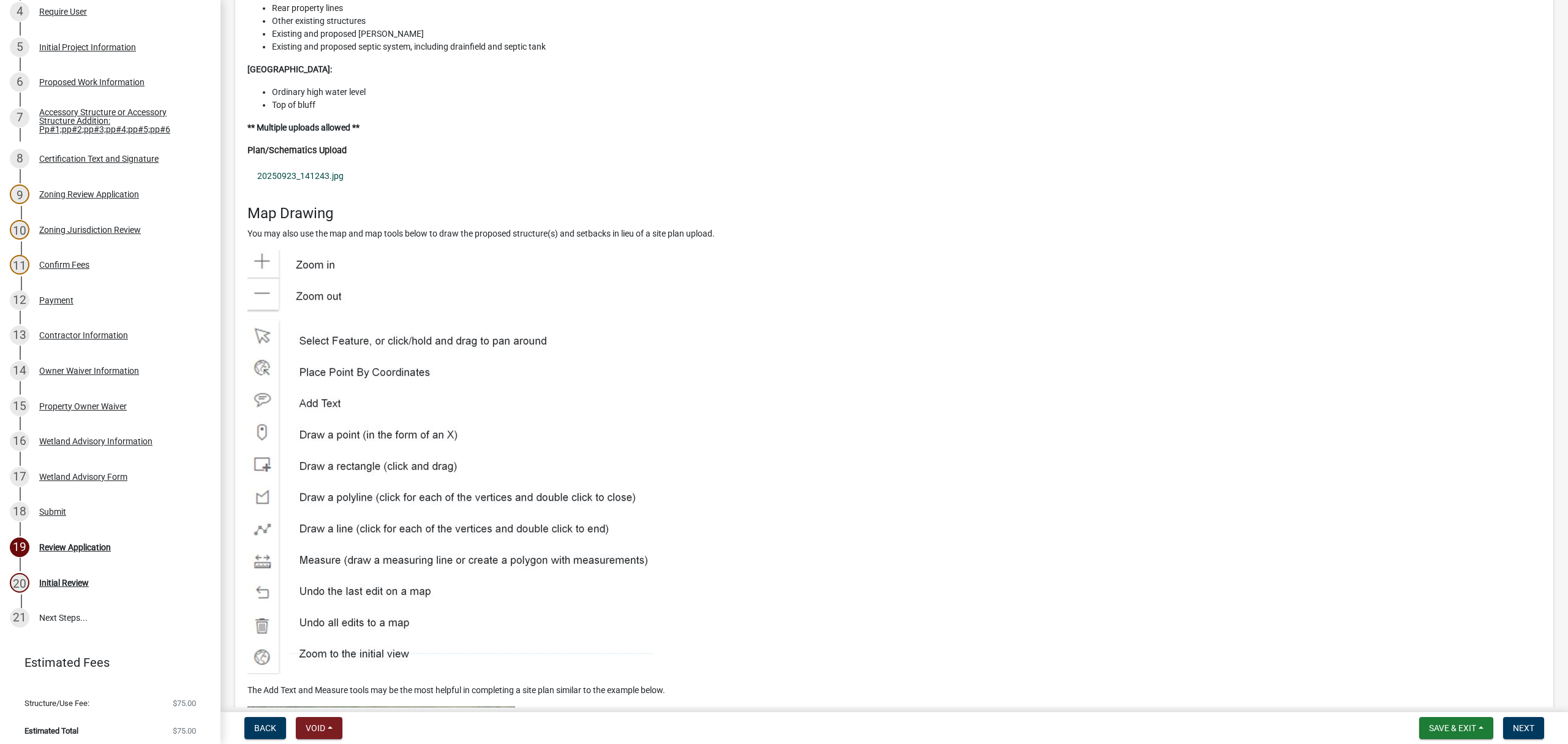
click at [334, 190] on link "20250923_141243.jpg" at bounding box center [894, 176] width 1294 height 28
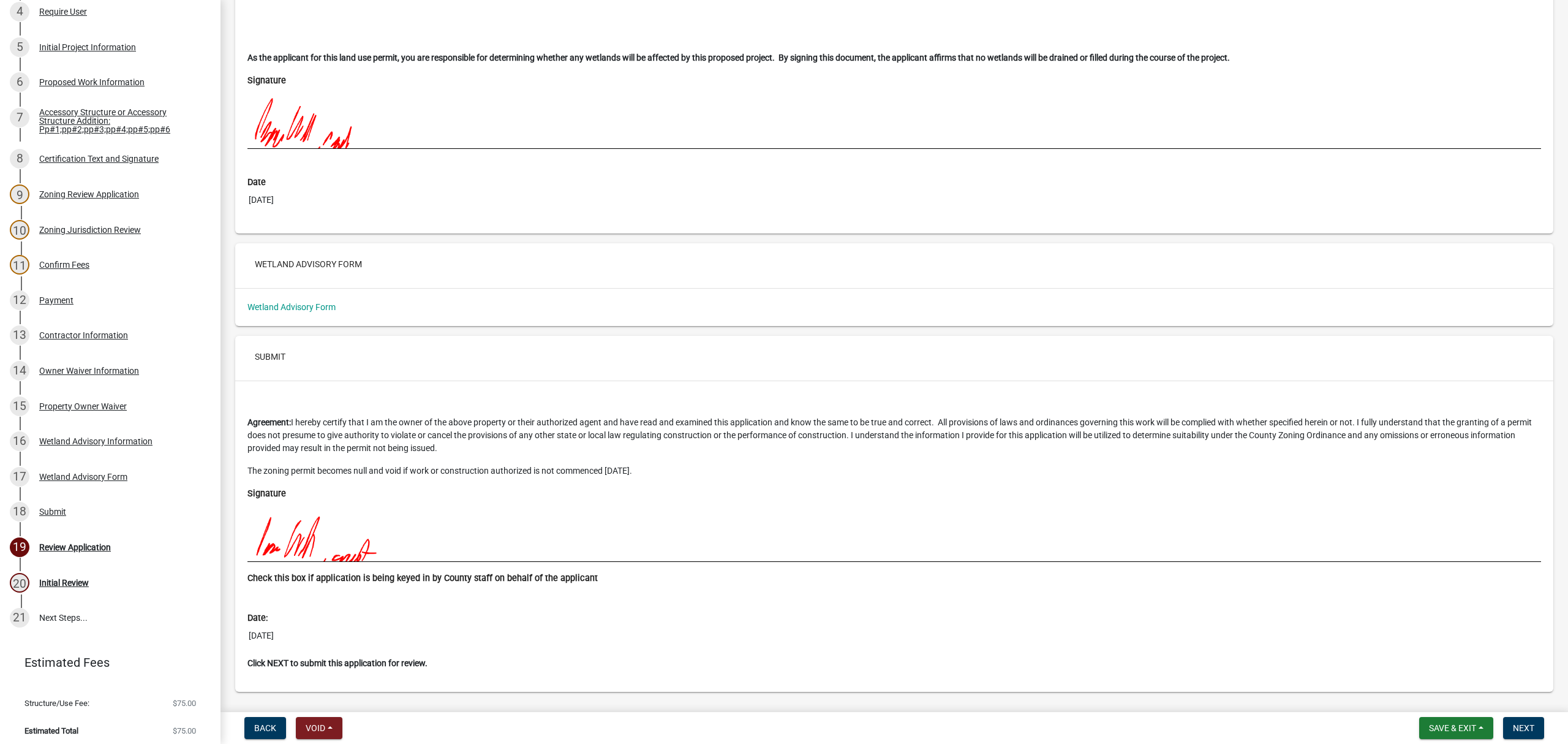
scroll to position [11333, 0]
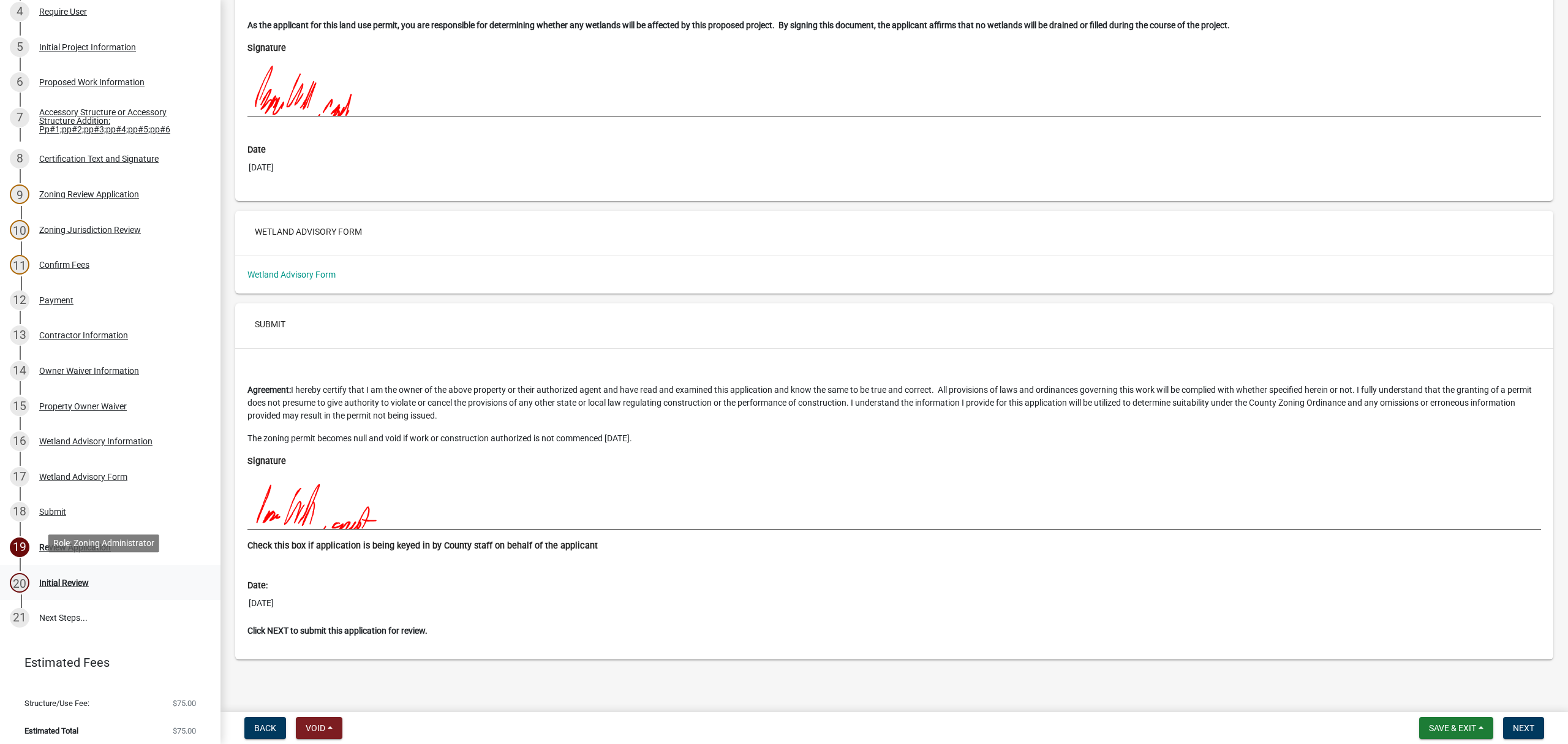
click at [58, 578] on div "Initial Review" at bounding box center [64, 583] width 50 height 9
click at [1530, 725] on span "Next" at bounding box center [1524, 727] width 21 height 10
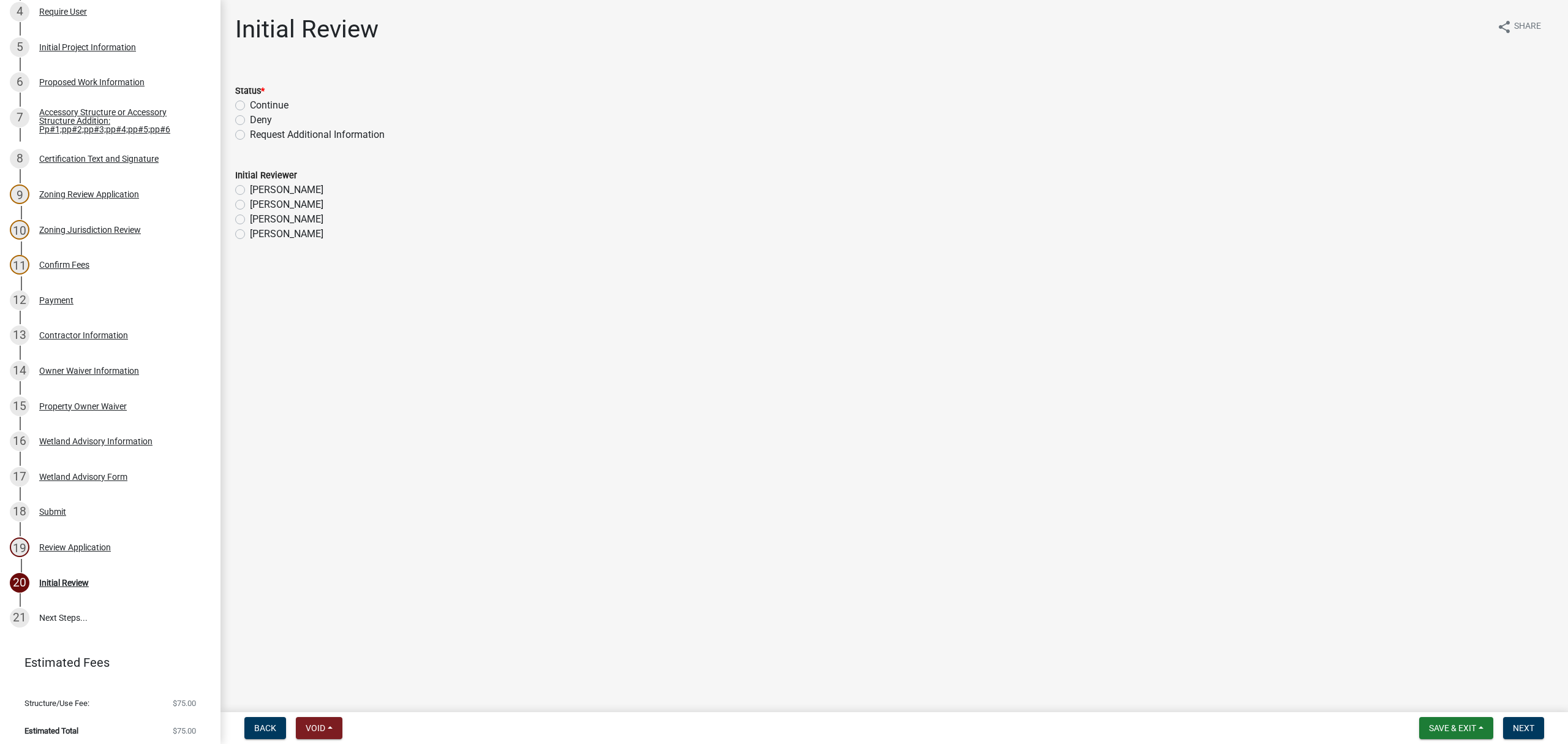
click at [250, 136] on label "Request Additional Information" at bounding box center [317, 135] width 135 height 15
click at [250, 136] on input "Request Additional Information" at bounding box center [253, 131] width 8 height 8
radio input "true"
click at [250, 191] on label "[PERSON_NAME]" at bounding box center [286, 190] width 73 height 15
click at [250, 190] on input "[PERSON_NAME]" at bounding box center [253, 186] width 8 height 8
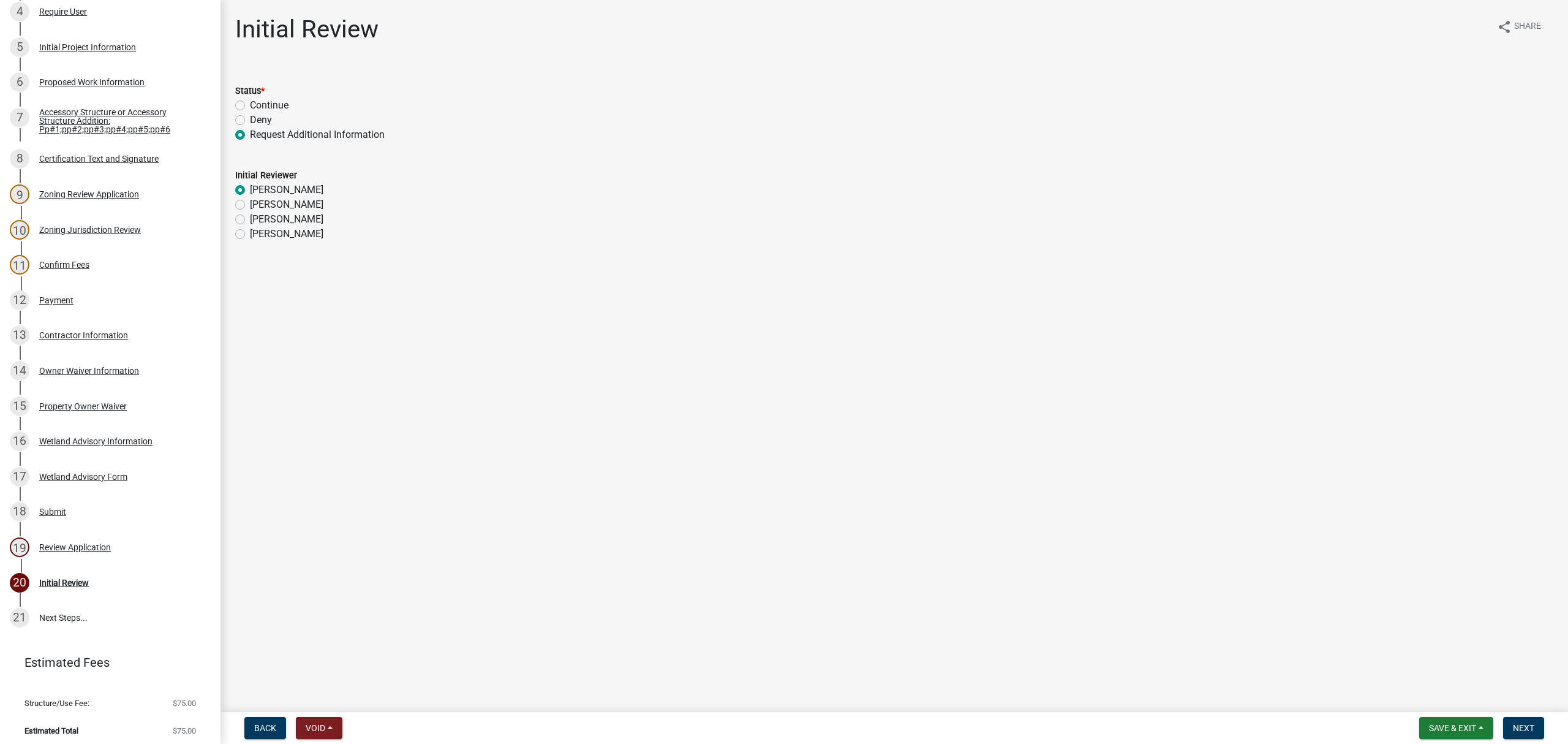
radio input "true"
click at [1526, 725] on span "Next" at bounding box center [1524, 727] width 21 height 10
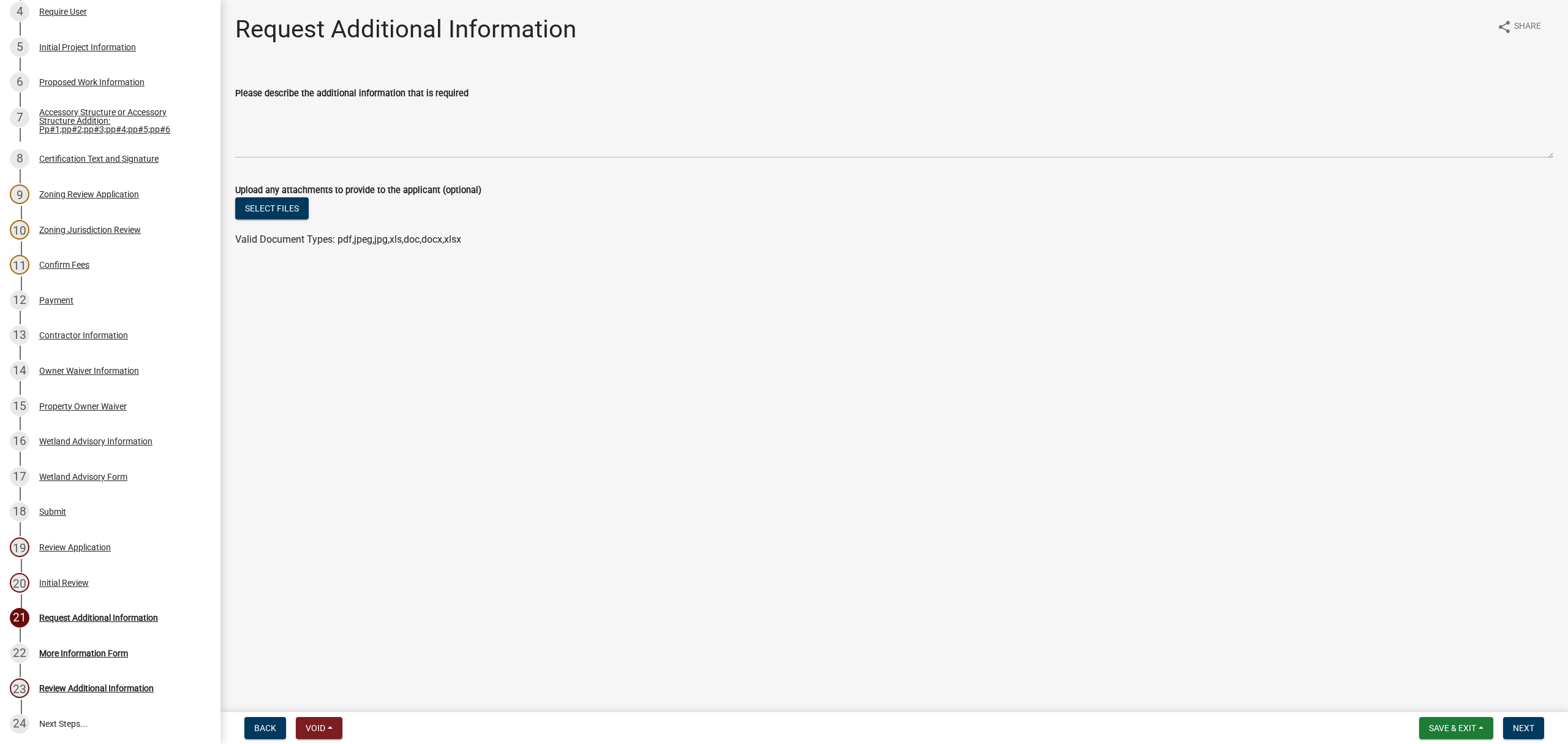
scroll to position [415, 0]
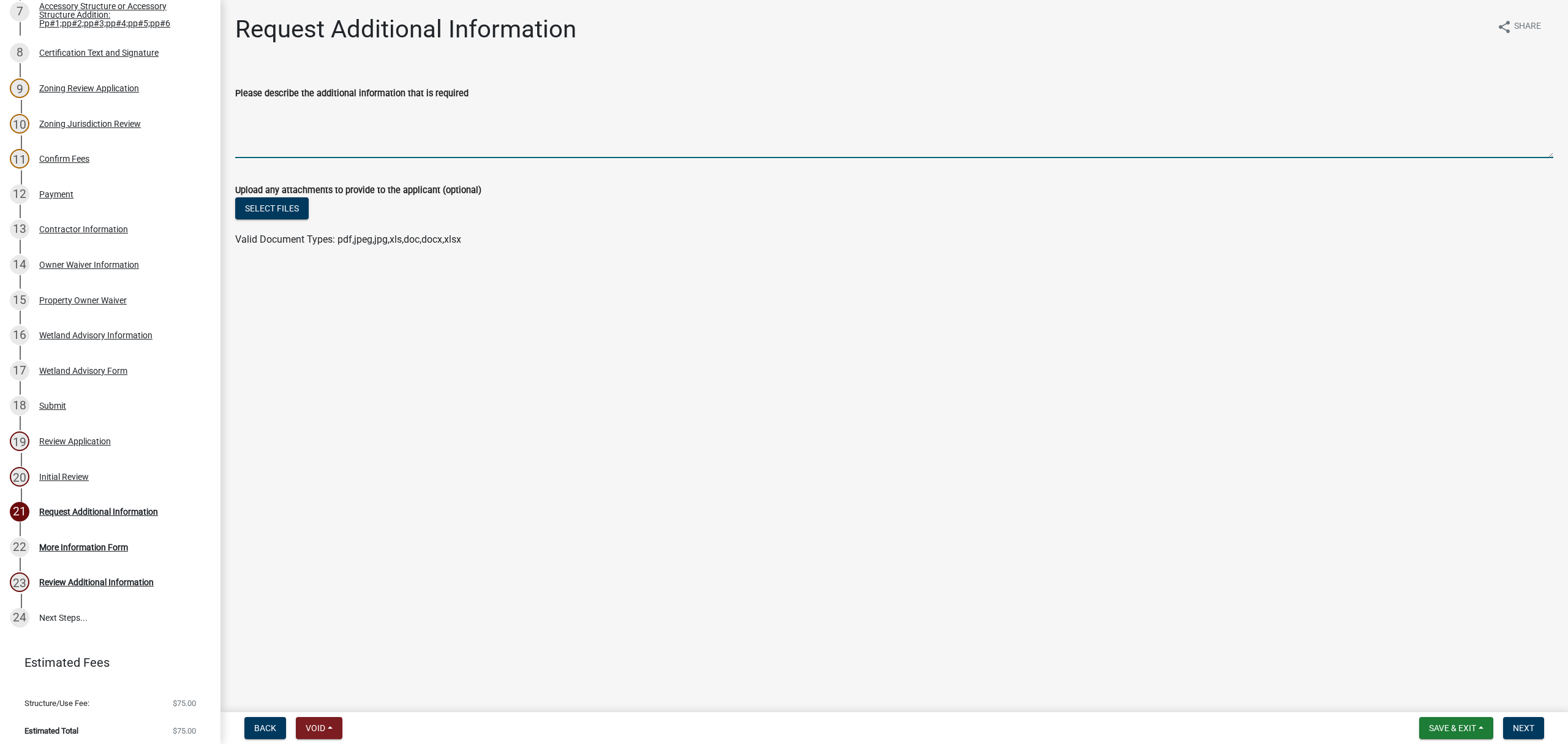
click at [390, 125] on textarea "Please describe the additional information that is required" at bounding box center [894, 128] width 1318 height 58
type textarea "P"
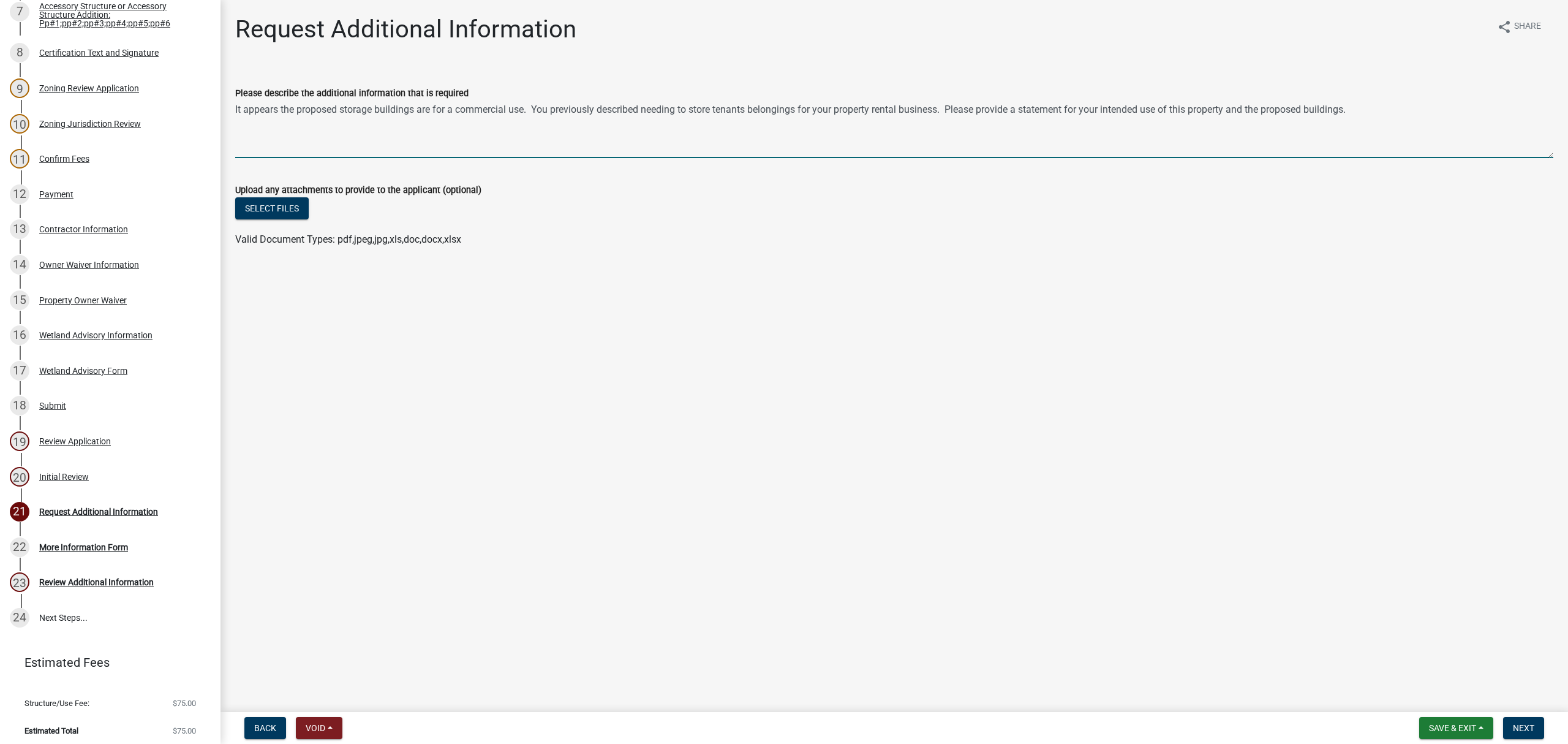
click at [954, 108] on textarea "It appears the proposed storage buildings are for a commercial use. You previou…" at bounding box center [894, 128] width 1318 height 58
click at [680, 128] on textarea "It appears the proposed storage buildings are for a commercial use. You previou…" at bounding box center [894, 128] width 1318 height 58
click at [572, 119] on textarea "It appears the proposed storage buildings are for a commercial use. You previou…" at bounding box center [894, 128] width 1318 height 58
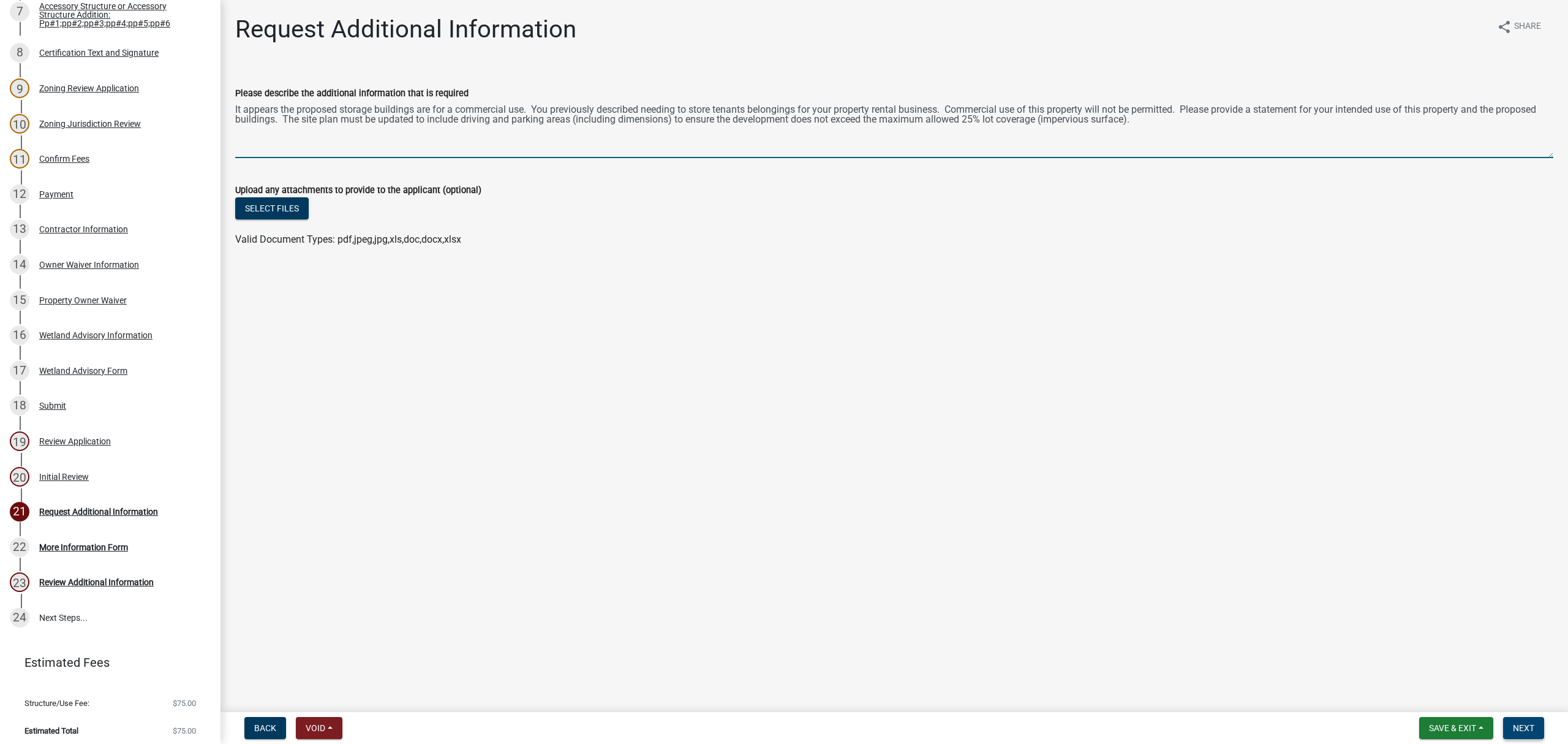
type textarea "It appears the proposed storage buildings are for a commercial use. You previou…"
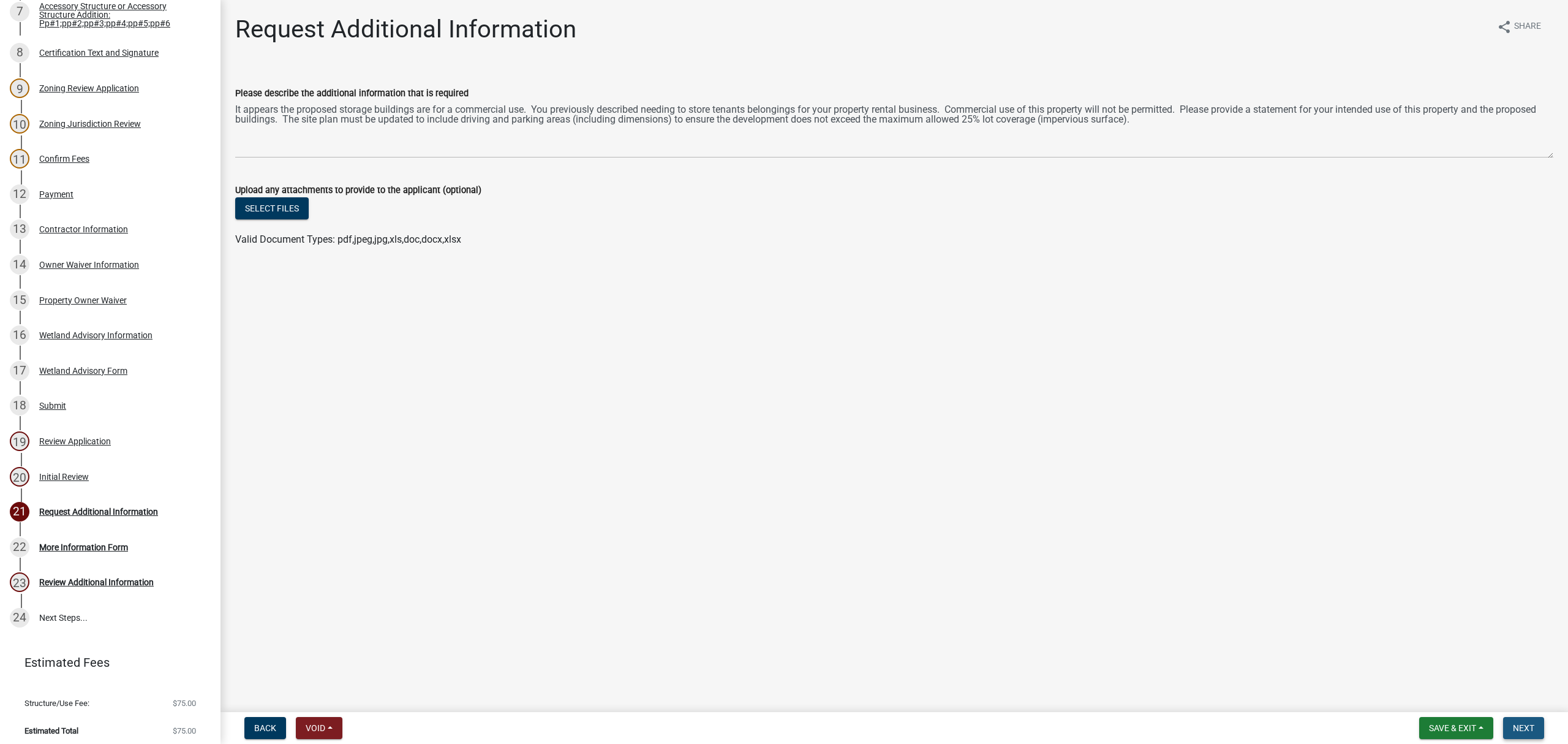
click at [1519, 725] on span "Next" at bounding box center [1524, 727] width 21 height 10
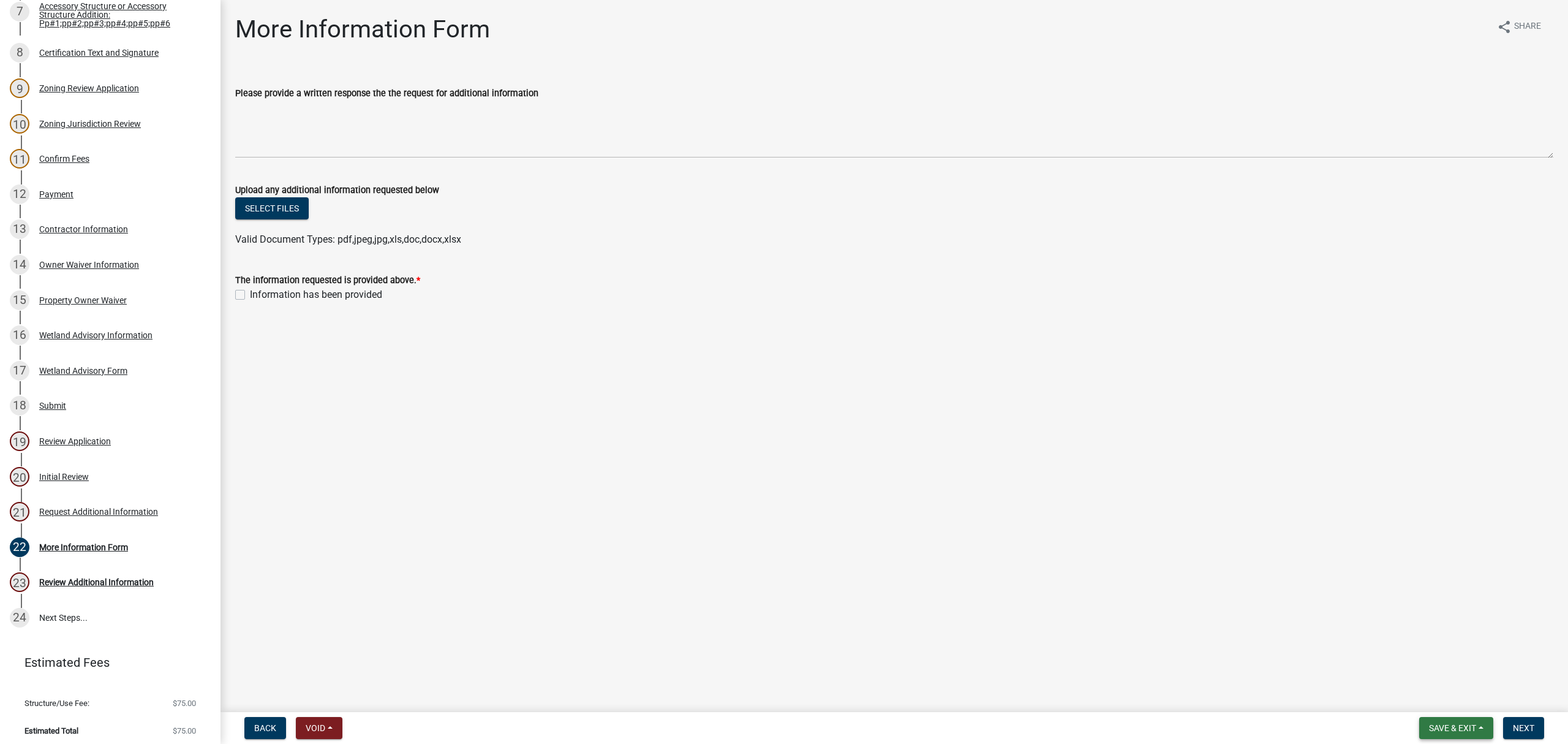
click at [1426, 729] on button "Save & Exit" at bounding box center [1456, 728] width 74 height 22
click at [1430, 695] on button "Save & Exit" at bounding box center [1444, 696] width 98 height 29
